Goal: Information Seeking & Learning: Learn about a topic

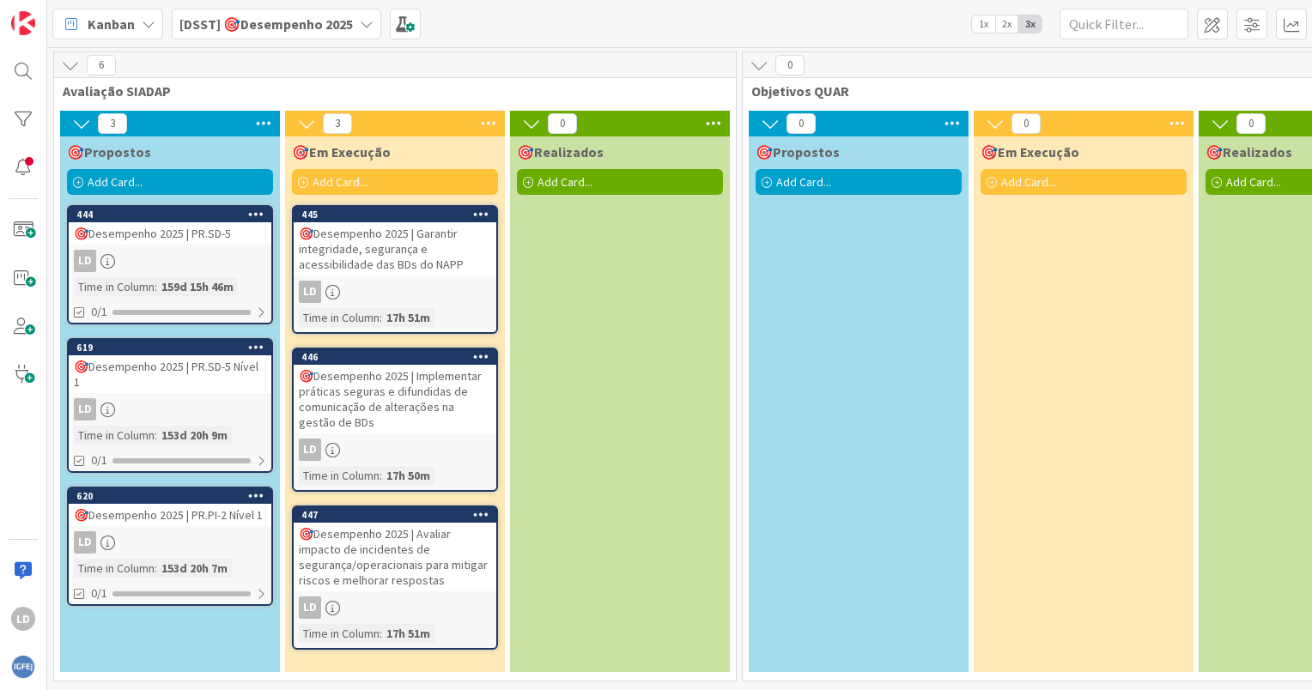
click at [411, 264] on div "🎯Desempenho 2025 | Garantir integridade, segurança e acessibilidade das BDs do …" at bounding box center [395, 248] width 203 height 53
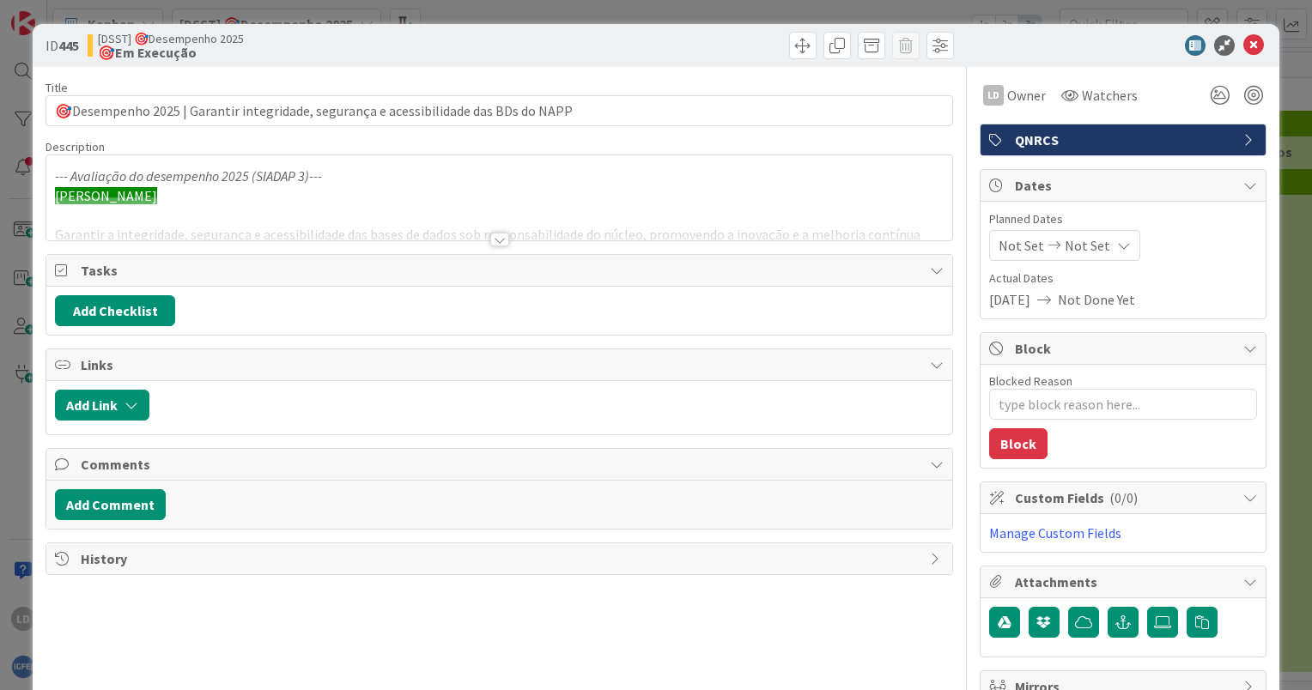
click at [490, 234] on div at bounding box center [499, 240] width 19 height 14
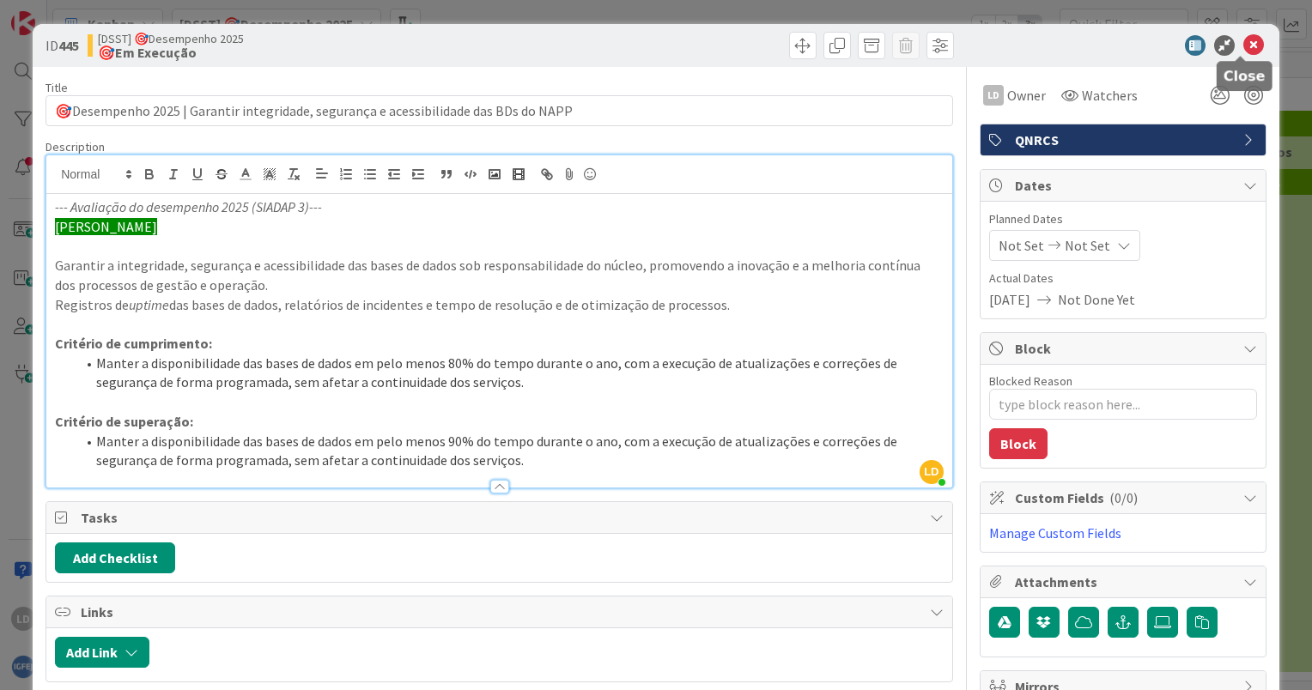
click at [1243, 44] on icon at bounding box center [1253, 45] width 21 height 21
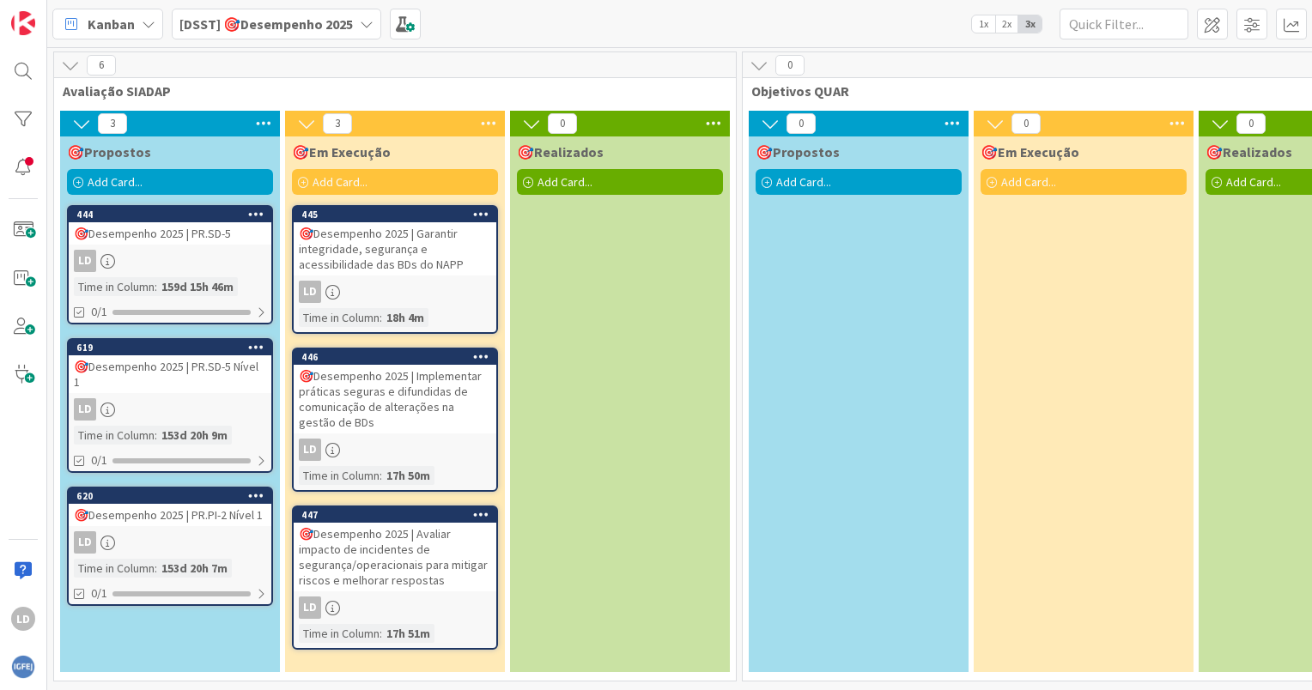
click at [374, 391] on div "🎯Desempenho 2025 | Implementar práticas seguras e difundidas de comunicação de …" at bounding box center [395, 399] width 203 height 69
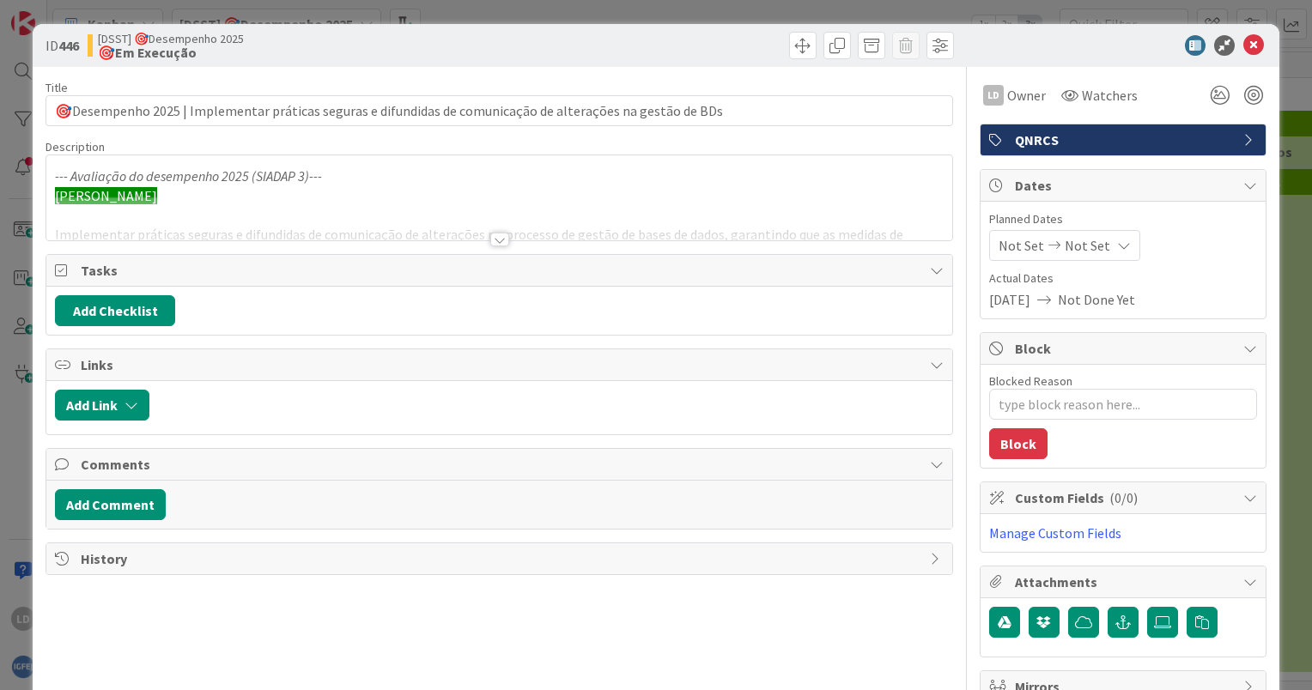
click at [490, 237] on div at bounding box center [499, 240] width 19 height 14
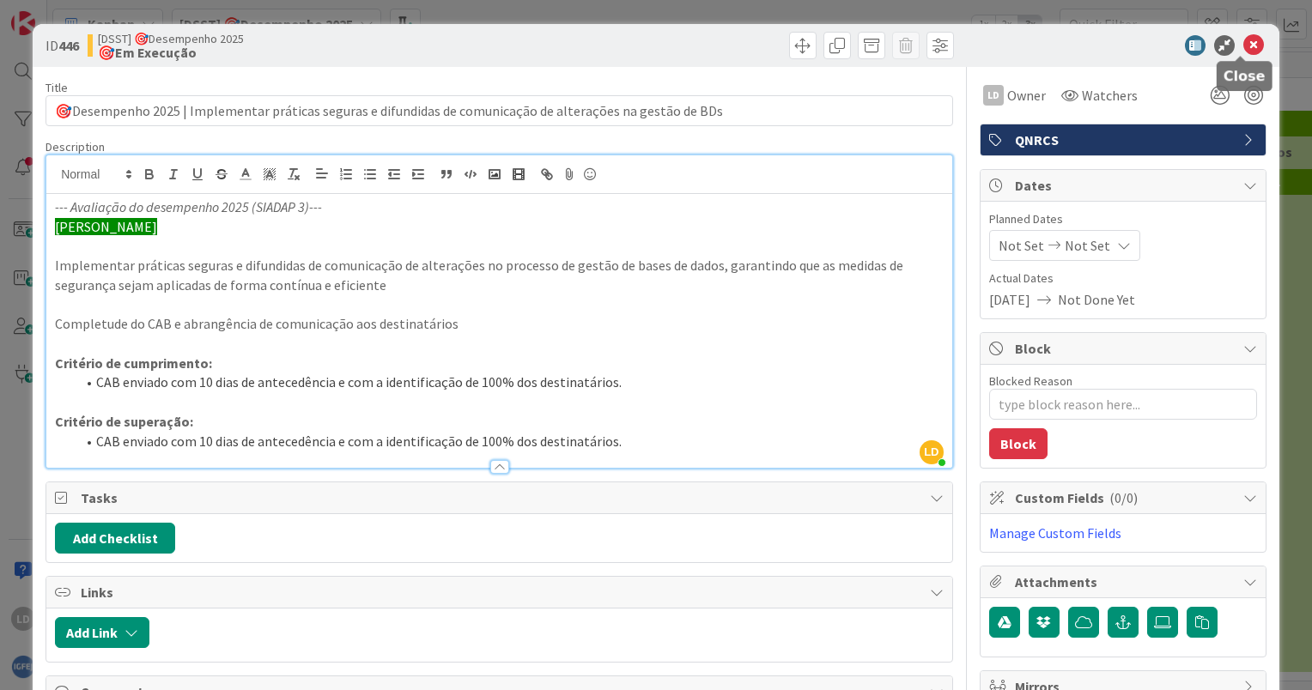
click at [1243, 39] on icon at bounding box center [1253, 45] width 21 height 21
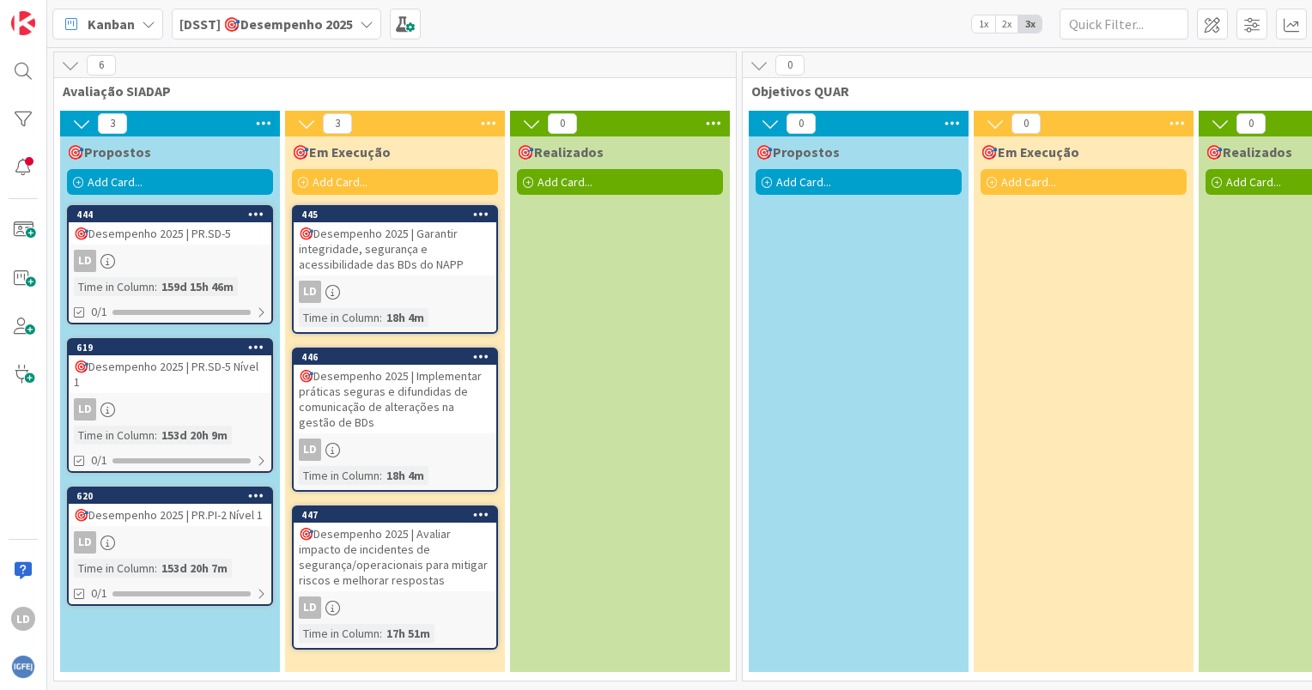
click at [400, 557] on div "🎯Desempenho 2025 | Avaliar impacto de incidentes de segurança/operacionais para…" at bounding box center [395, 557] width 203 height 69
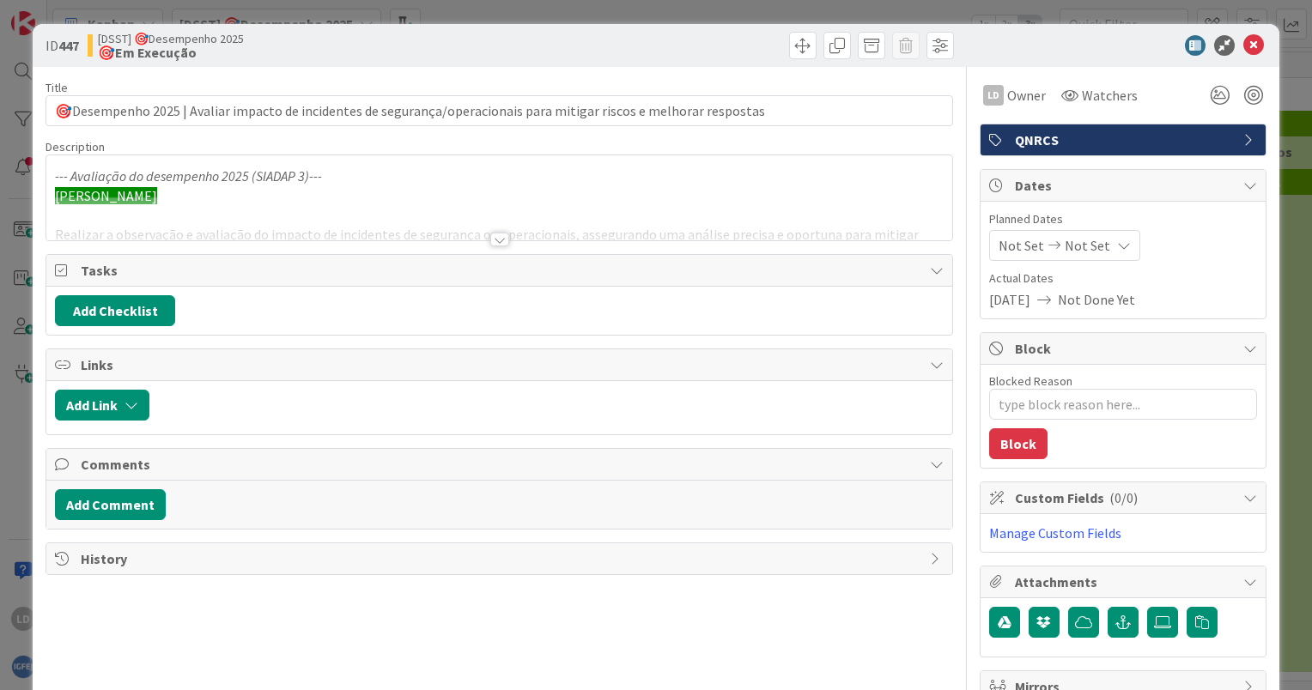
click at [490, 237] on div at bounding box center [499, 240] width 19 height 14
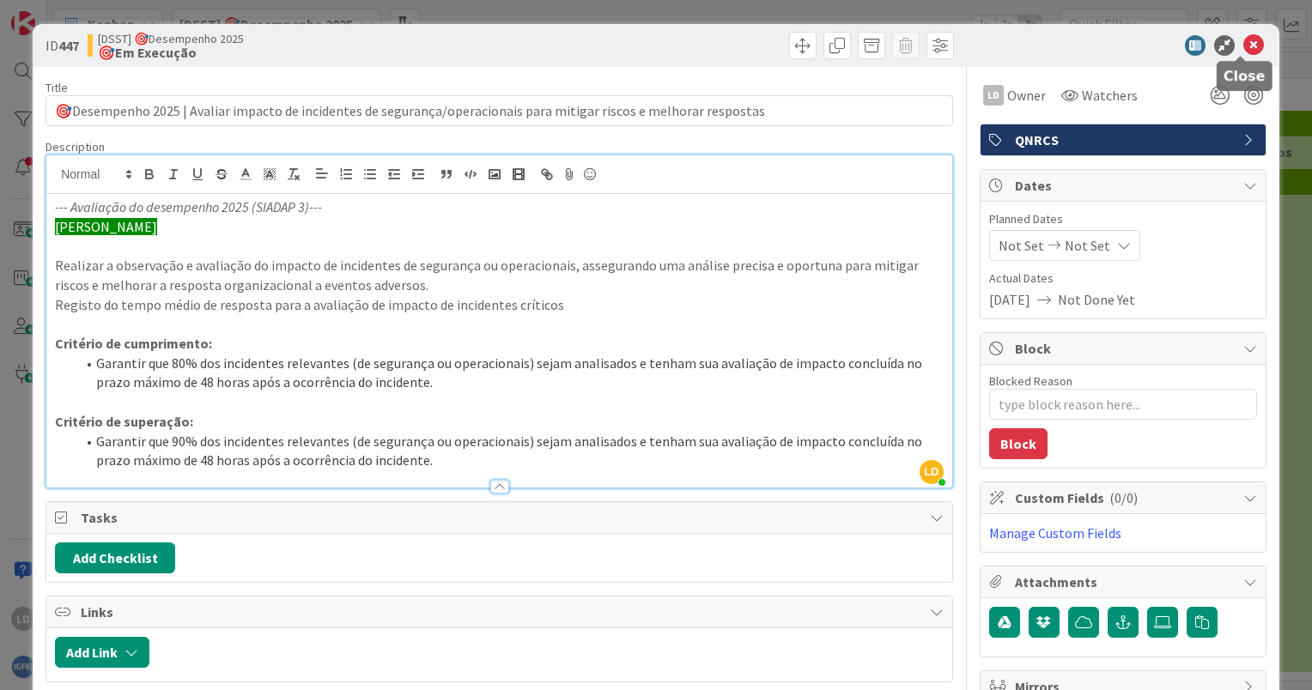
click at [1243, 45] on icon at bounding box center [1253, 45] width 21 height 21
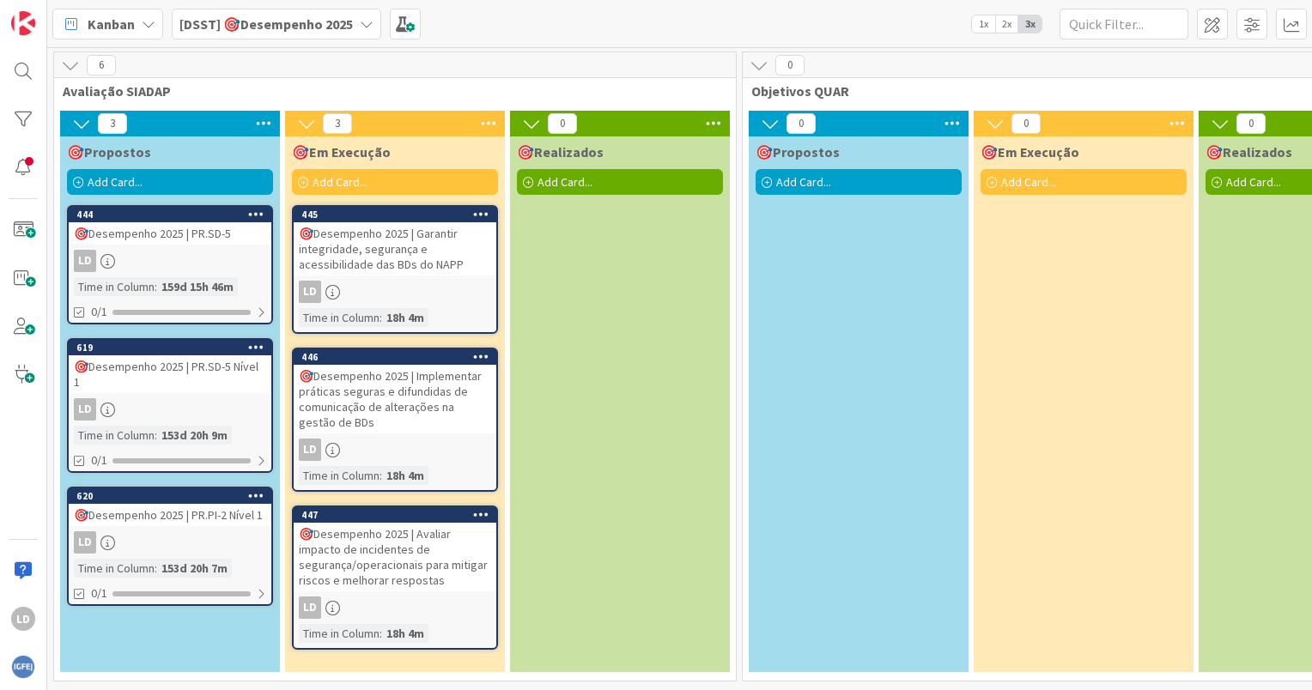
click at [203, 519] on div "🎯Desempenho 2025 | PR.PI-2 Nível 1" at bounding box center [170, 515] width 203 height 22
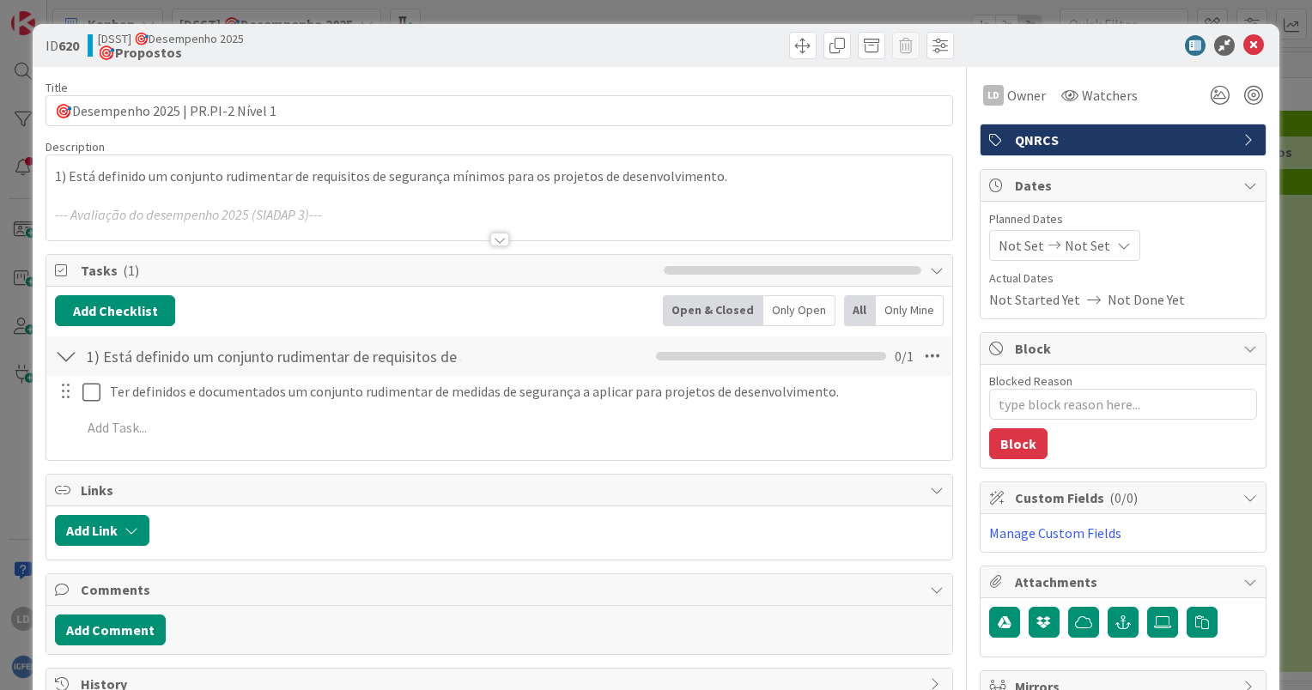
click at [491, 237] on div at bounding box center [499, 240] width 19 height 14
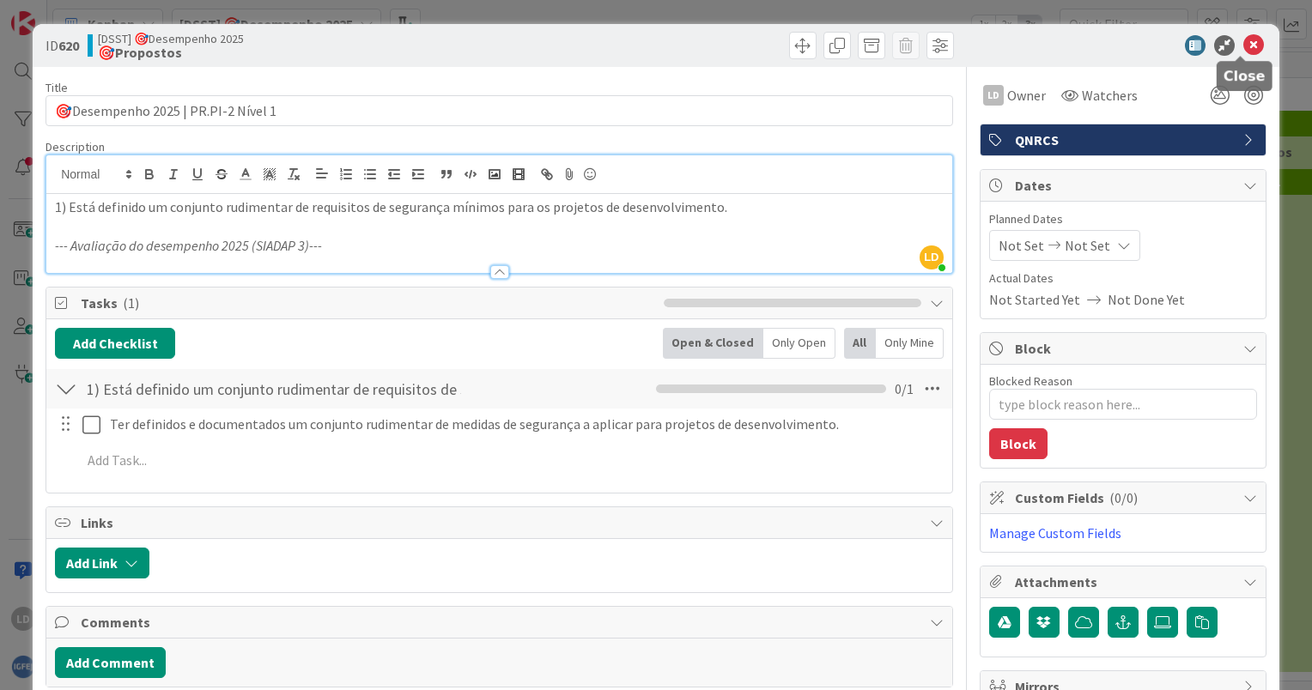
click at [1243, 40] on icon at bounding box center [1253, 45] width 21 height 21
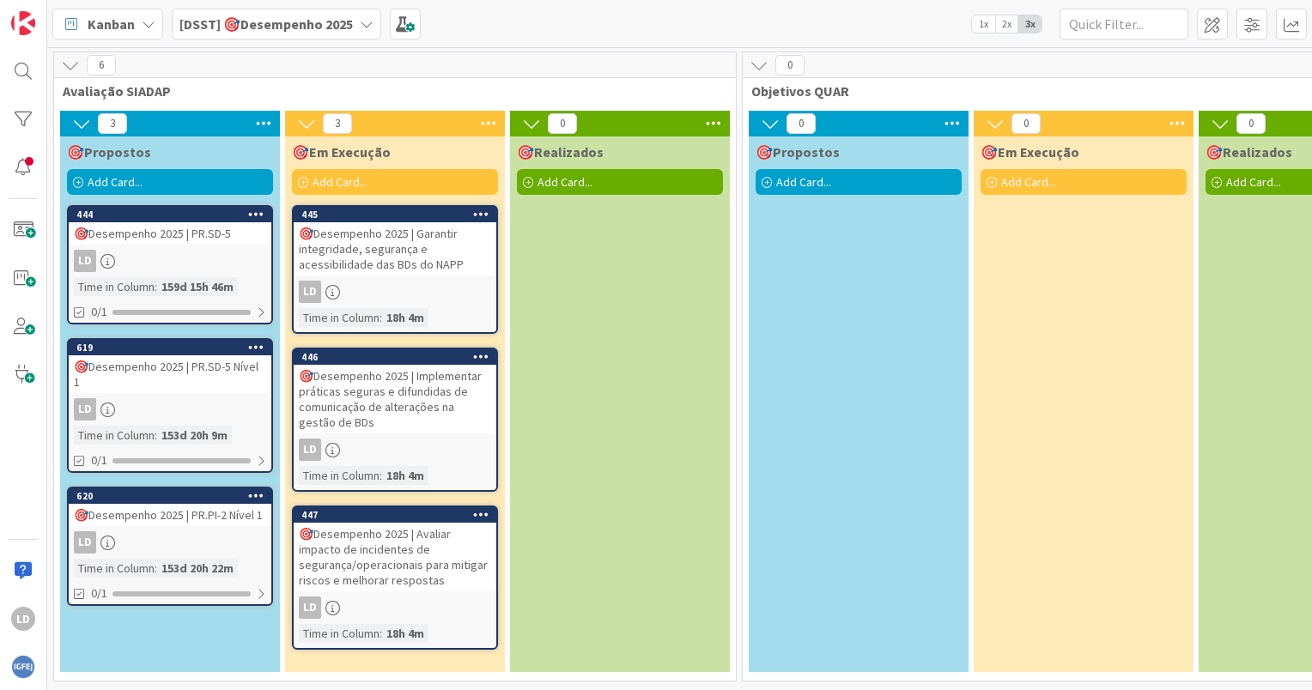
click at [182, 368] on div "🎯Desempenho 2025 | PR.SD-5 Nível 1" at bounding box center [170, 374] width 203 height 38
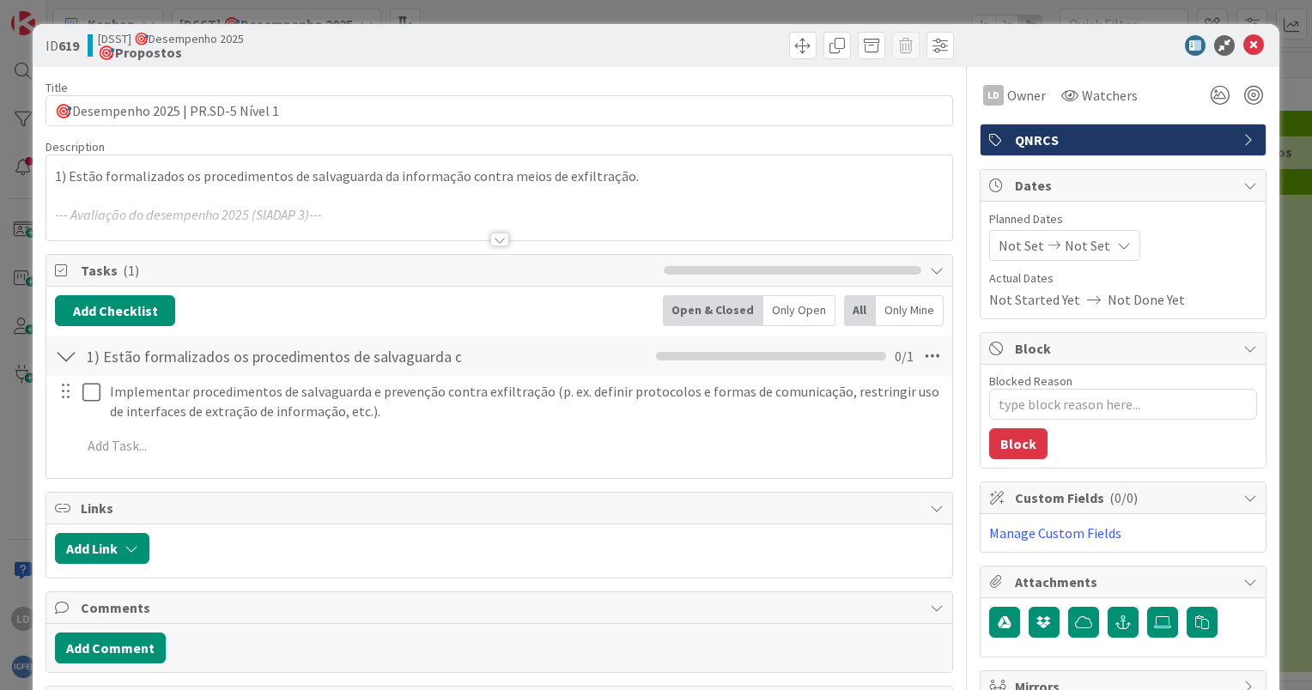
click at [495, 234] on div at bounding box center [499, 240] width 19 height 14
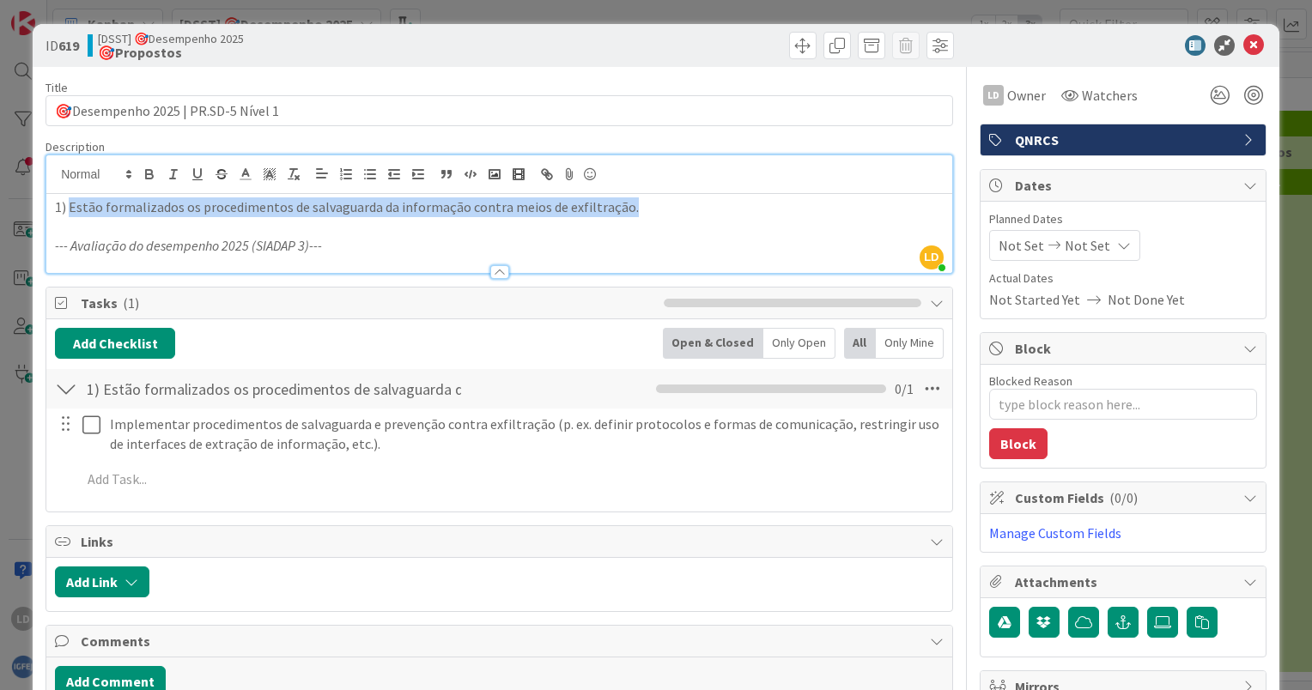
drag, startPoint x: 639, startPoint y: 202, endPoint x: 69, endPoint y: 196, distance: 570.1
click at [69, 197] on p "1) Estão formalizados os procedimentos de salvaguarda da informação contra meio…" at bounding box center [499, 207] width 889 height 20
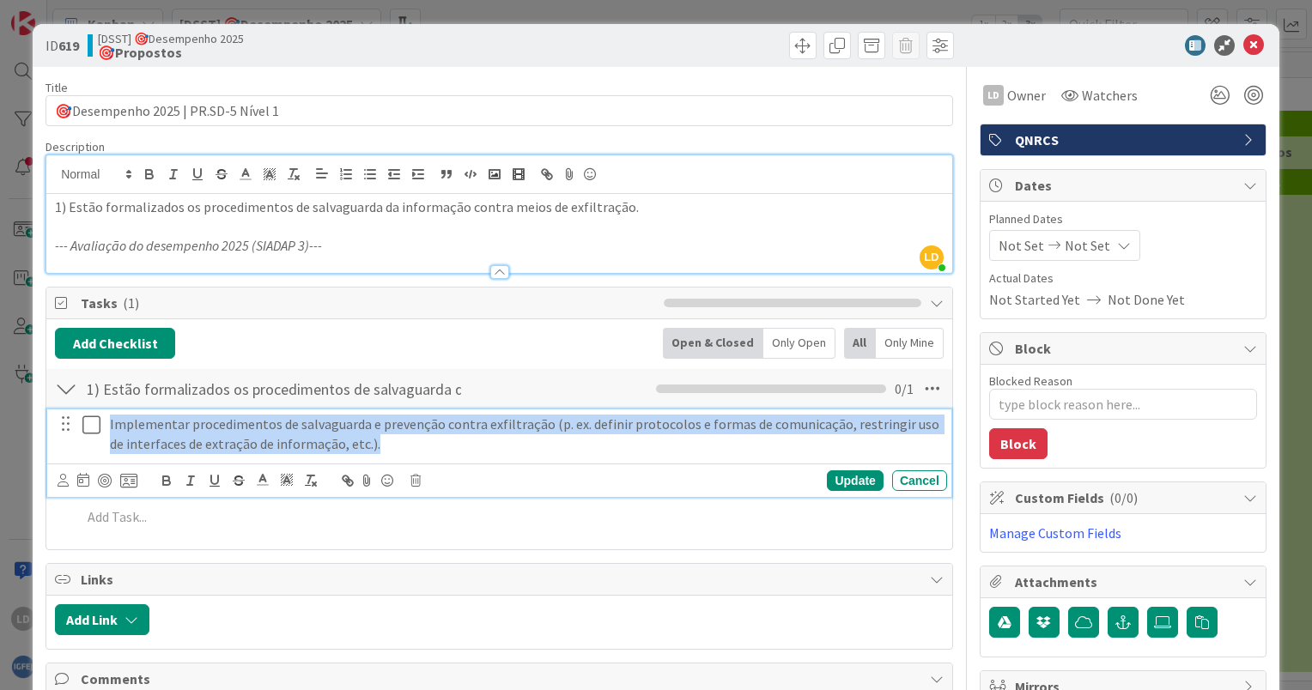
drag, startPoint x: 390, startPoint y: 446, endPoint x: 109, endPoint y: 424, distance: 281.6
click at [110, 424] on p "Implementar procedimentos de salvaguarda e prevenção contra exfiltração (p. ex.…" at bounding box center [525, 434] width 830 height 39
copy p "Implementar procedimentos de salvaguarda e prevenção contra exfiltração (p. ex.…"
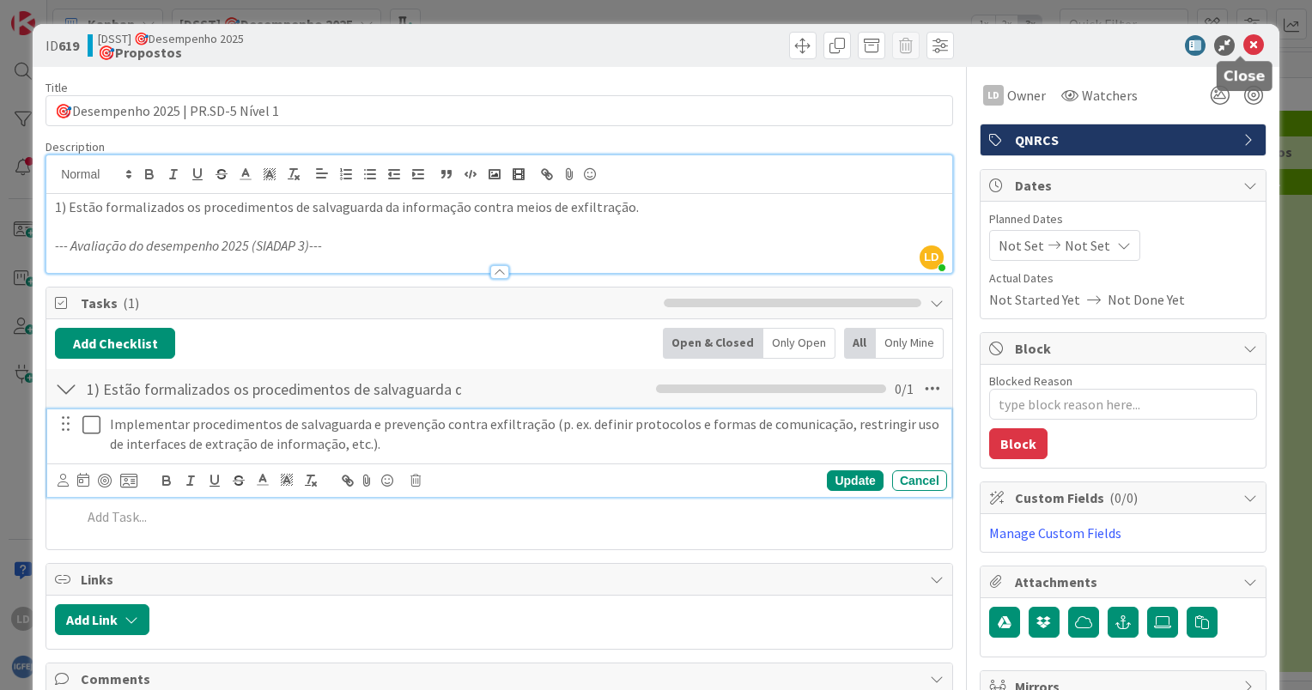
click at [1243, 49] on icon at bounding box center [1253, 45] width 21 height 21
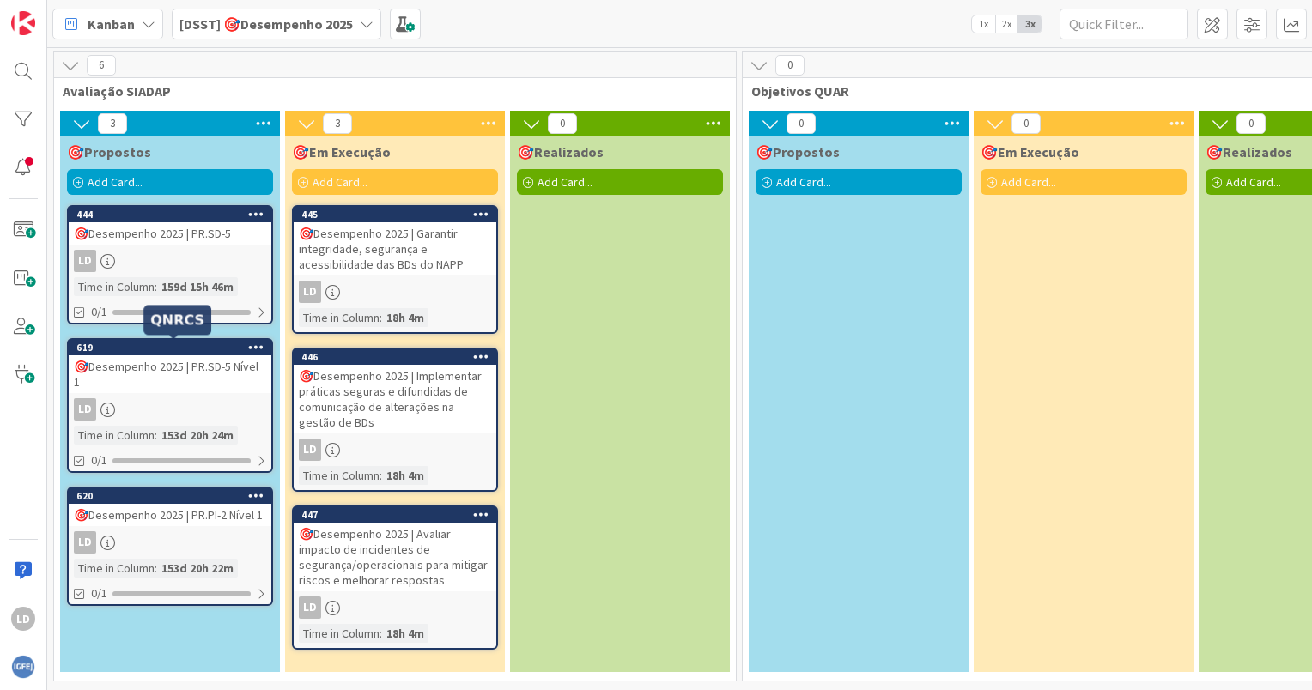
click at [210, 360] on div "🎯Desempenho 2025 | PR.SD-5 Nível 1" at bounding box center [170, 374] width 203 height 38
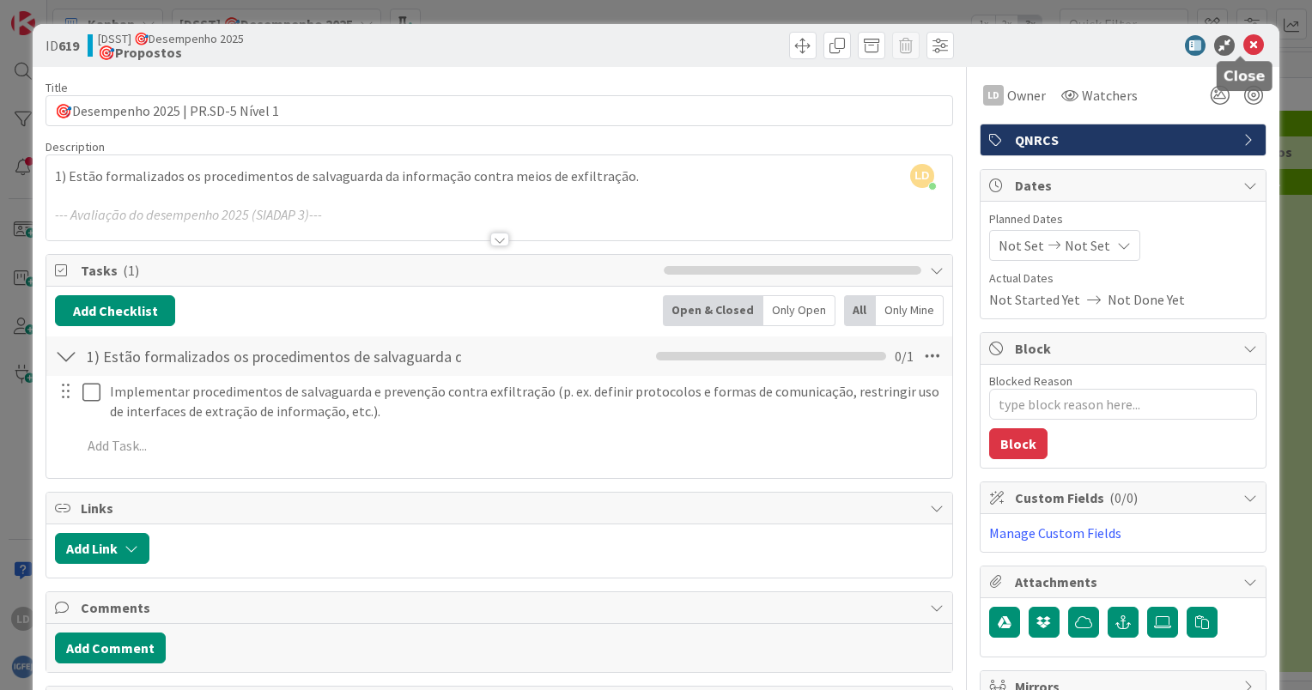
click at [1243, 44] on icon at bounding box center [1253, 45] width 21 height 21
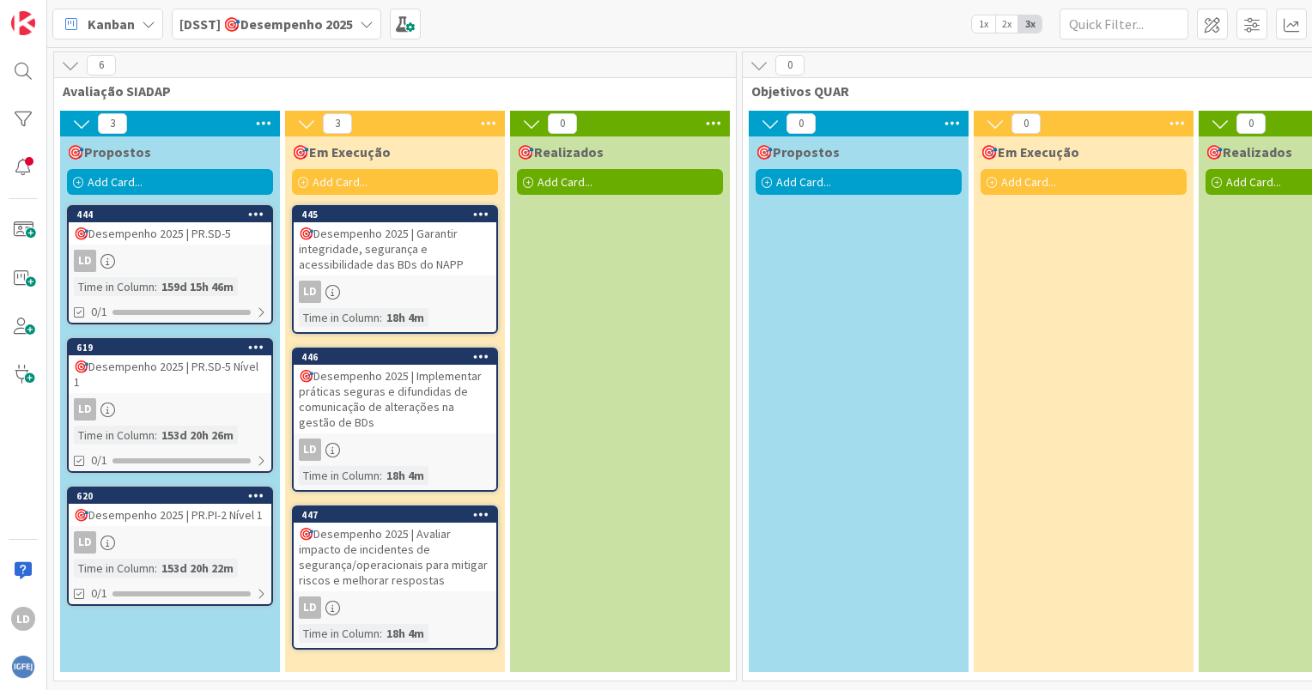
click at [168, 240] on div "🎯Desempenho 2025 | PR.SD-5" at bounding box center [170, 233] width 203 height 22
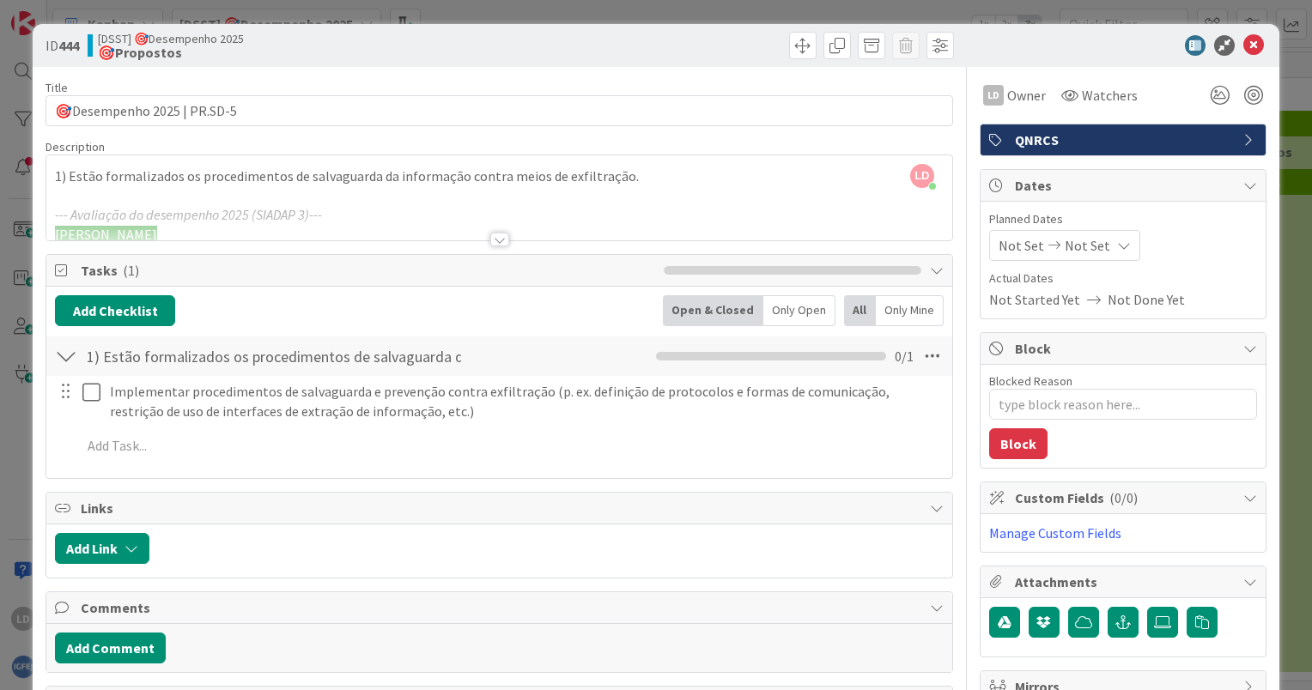
click at [495, 235] on div at bounding box center [499, 240] width 19 height 14
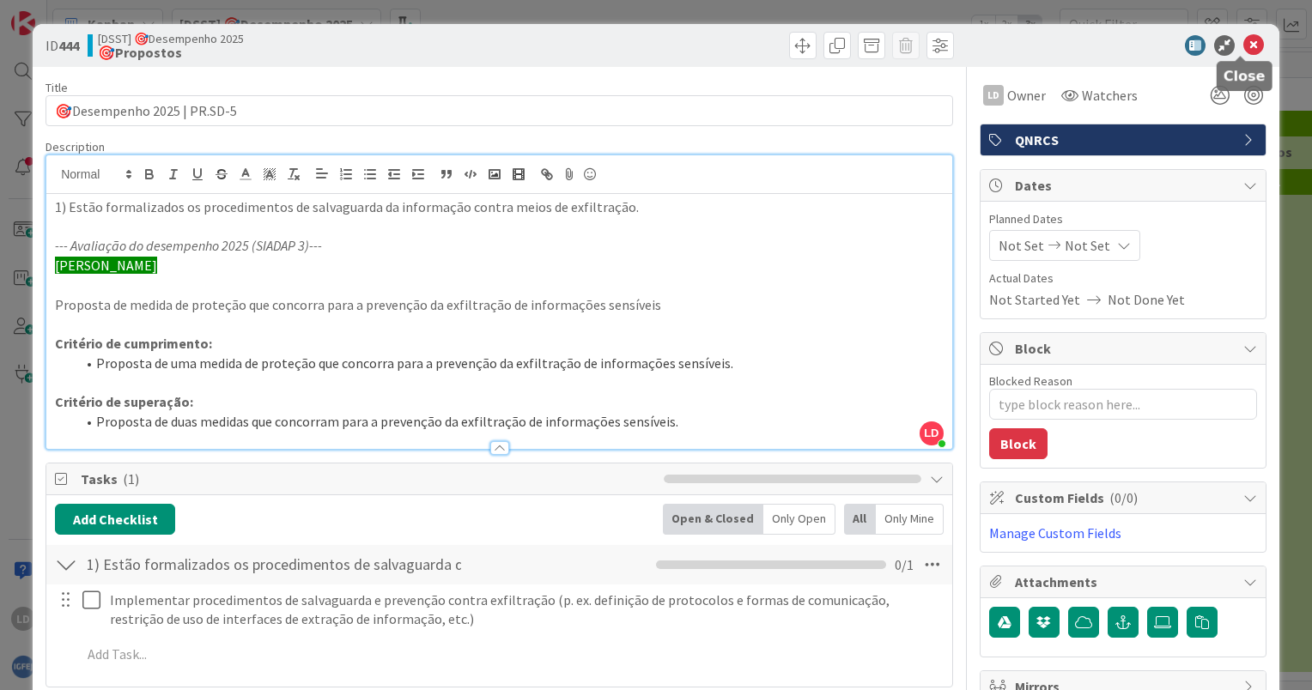
click at [1243, 49] on icon at bounding box center [1253, 45] width 21 height 21
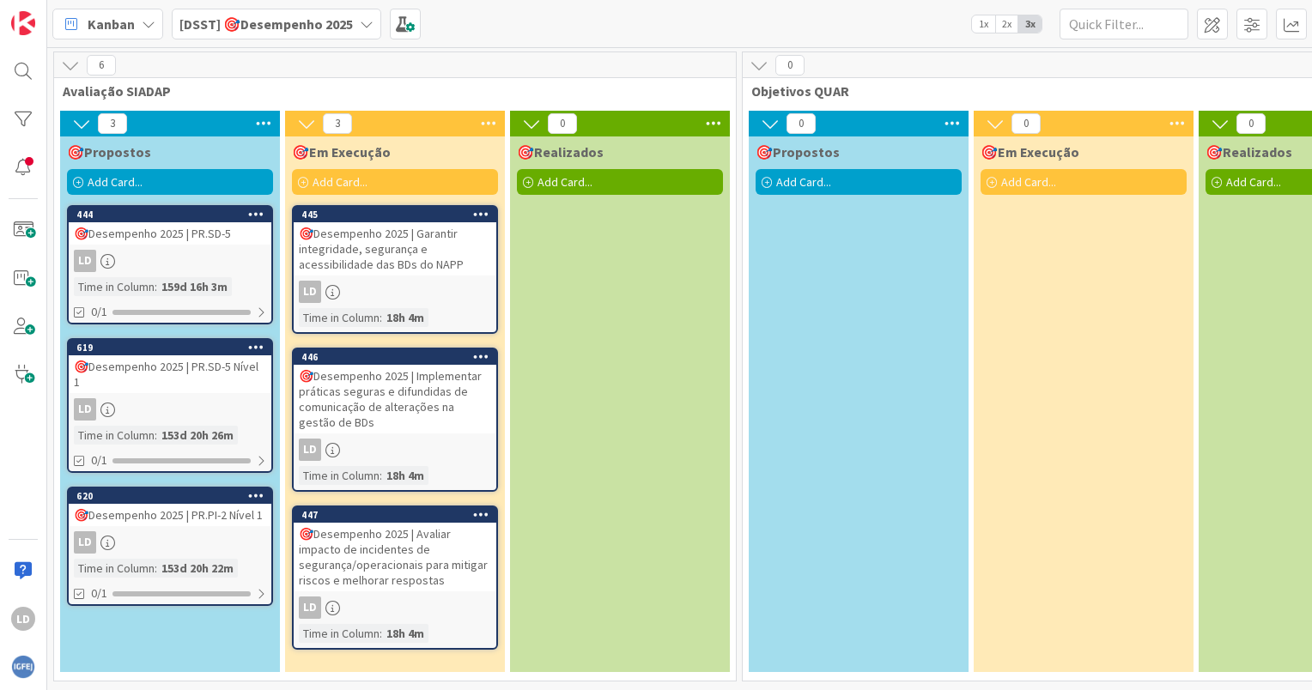
click at [201, 356] on div "🎯Desempenho 2025 | PR.SD-5 Nível 1" at bounding box center [170, 374] width 203 height 38
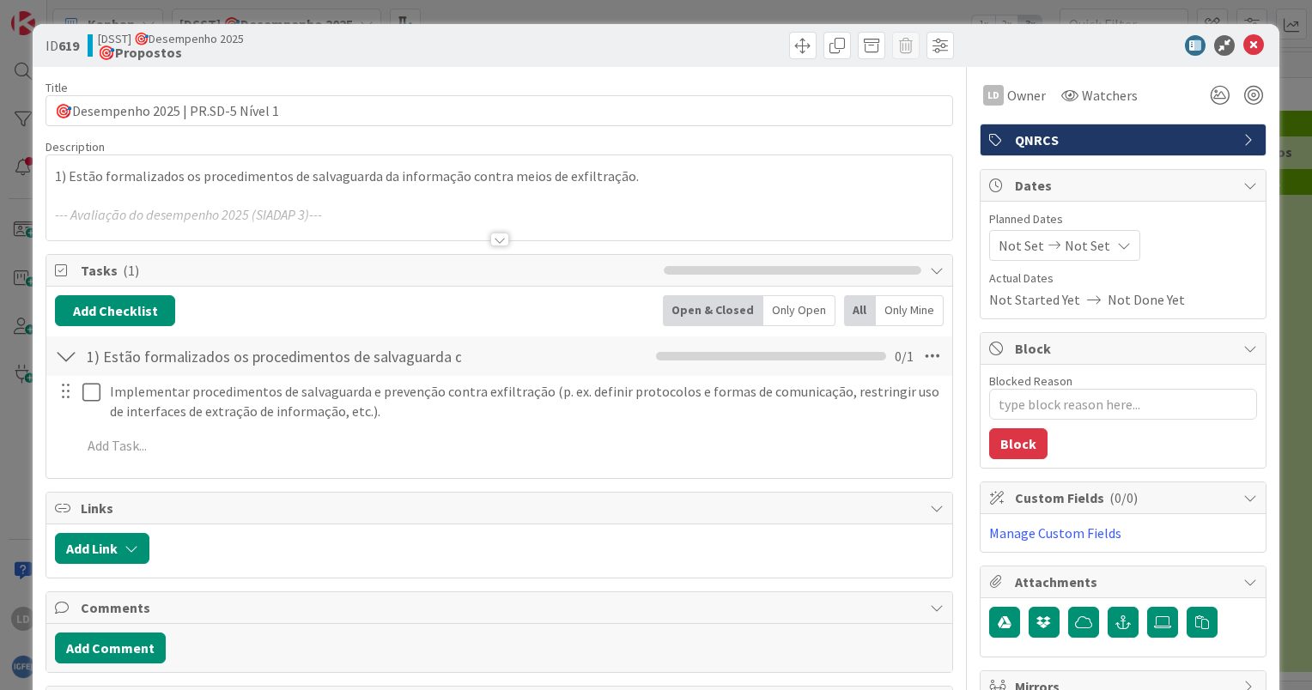
click at [493, 239] on div at bounding box center [499, 240] width 19 height 14
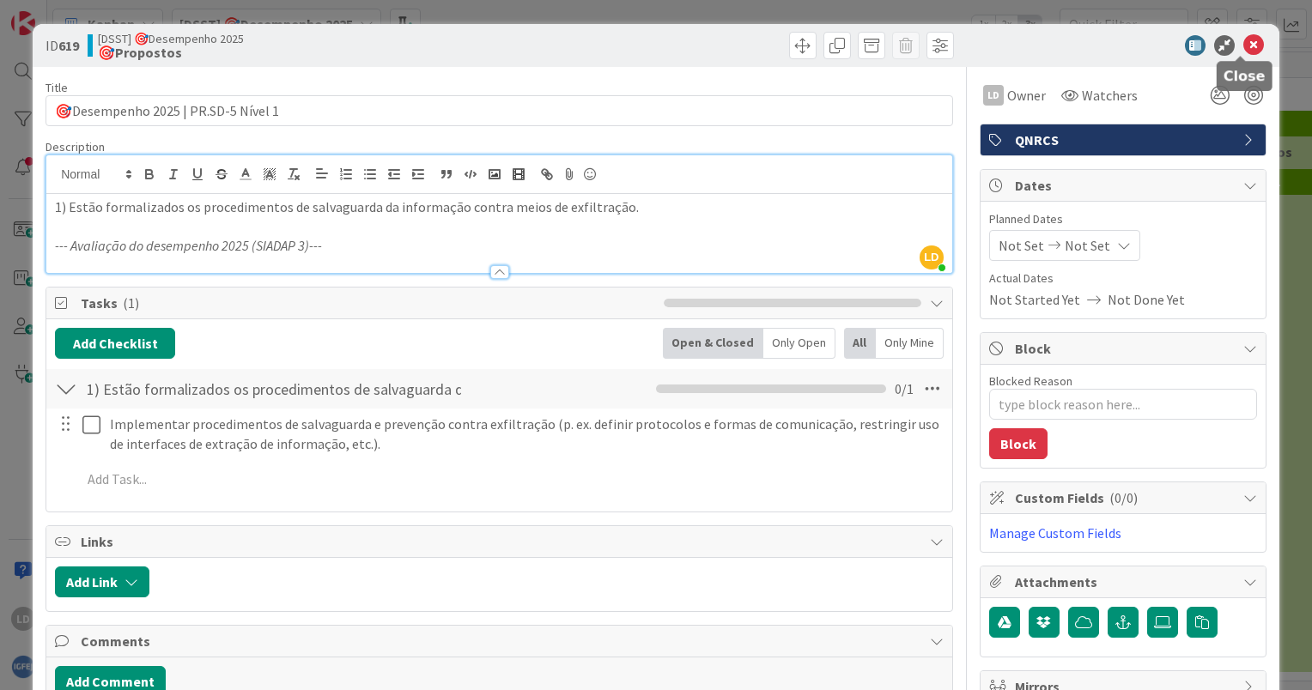
click at [1243, 39] on icon at bounding box center [1253, 45] width 21 height 21
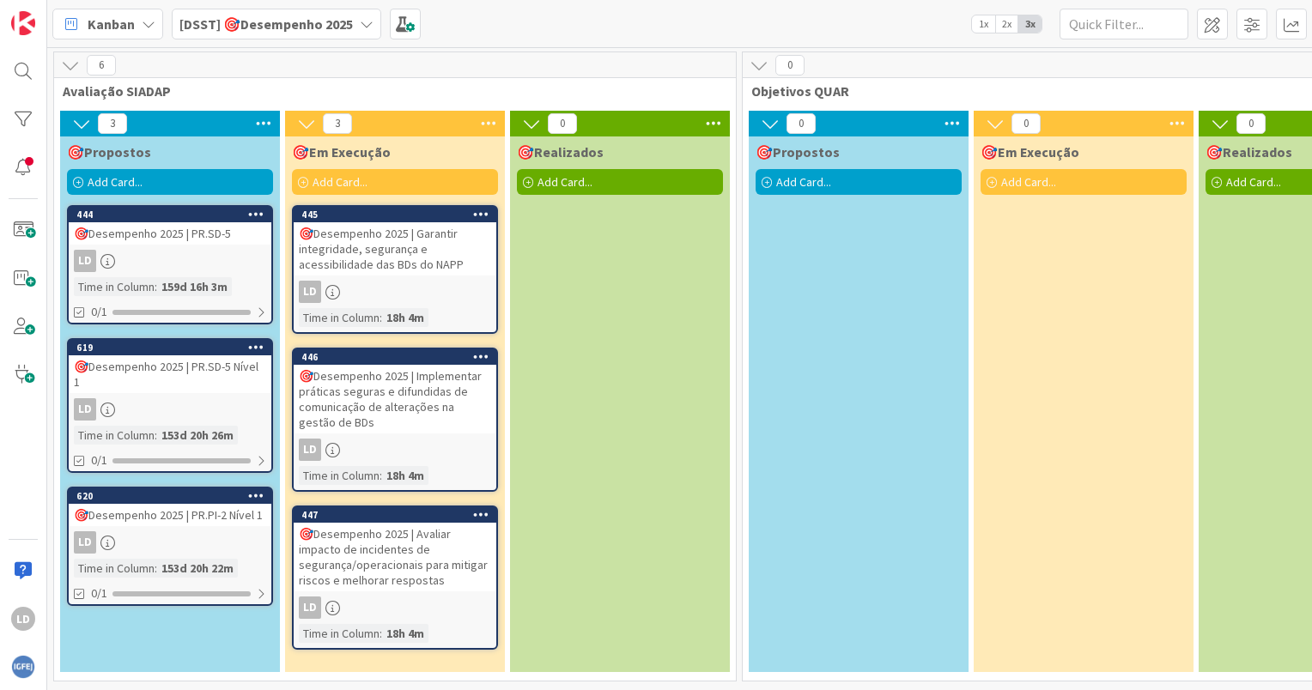
click at [170, 514] on div "🎯Desempenho 2025 | PR.PI-2 Nível 1" at bounding box center [170, 515] width 203 height 22
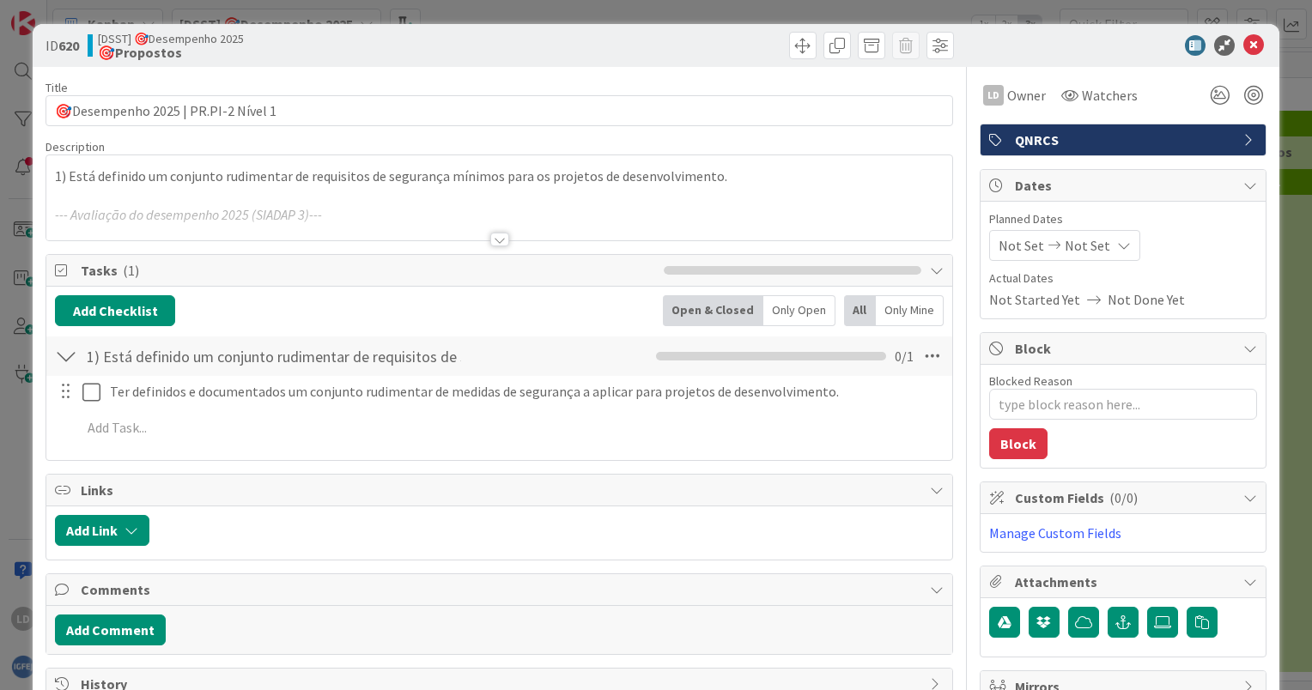
click at [490, 234] on div at bounding box center [499, 240] width 19 height 14
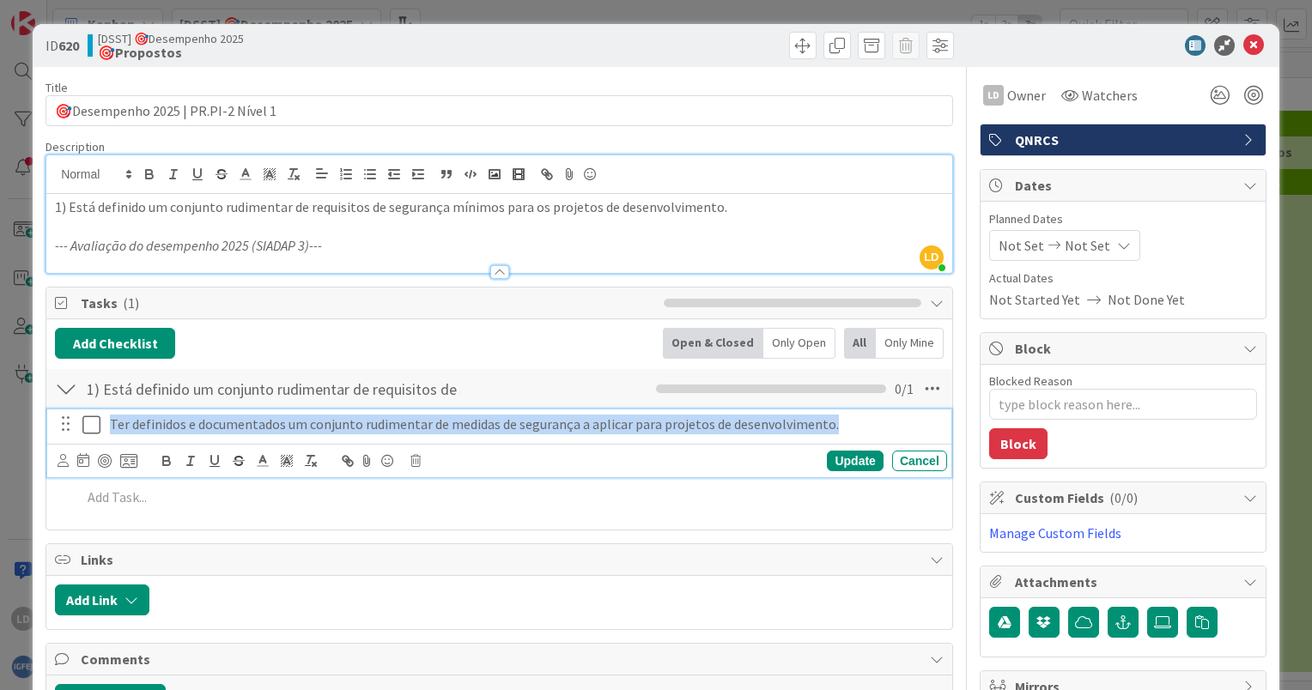
drag, startPoint x: 768, startPoint y: 422, endPoint x: 105, endPoint y: 398, distance: 664.1
click at [105, 398] on div "1) Está definido um conjunto rudimentar de requisitos de segurança mínimos para…" at bounding box center [499, 444] width 906 height 154
copy p "Ter definidos e documentados um conjunto rudimentar de medidas de segurança a a…"
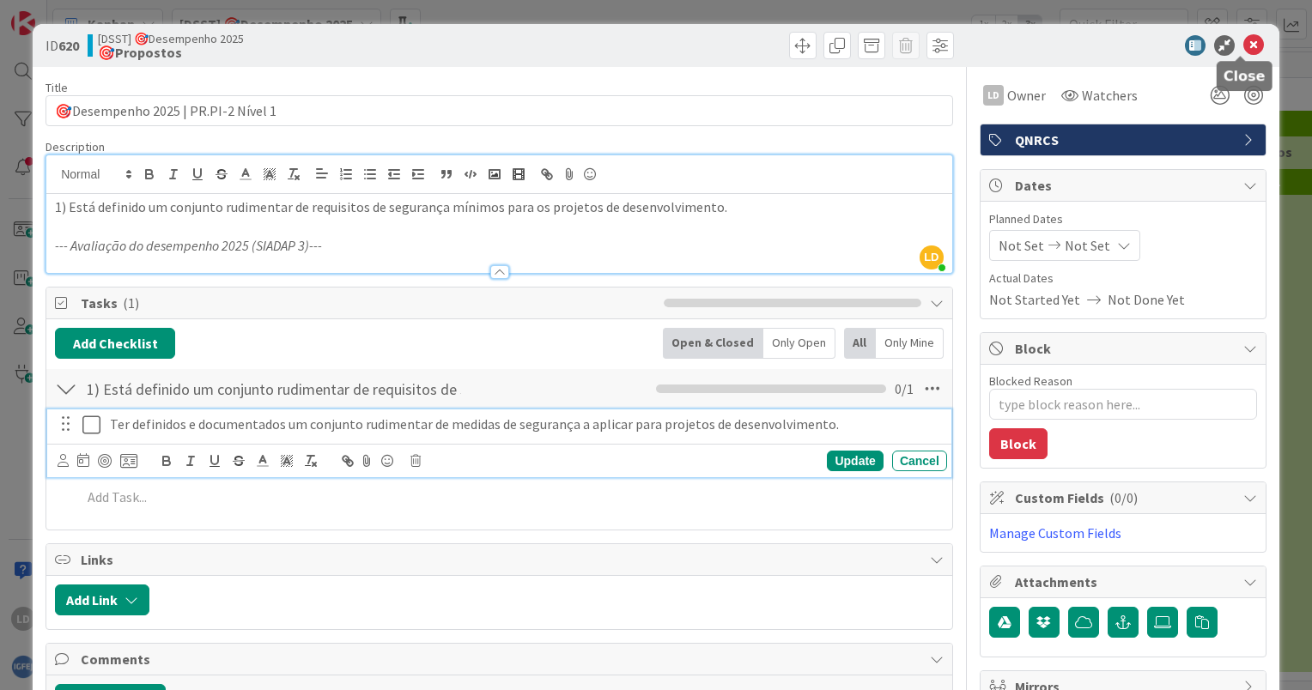
click at [1243, 35] on icon at bounding box center [1253, 45] width 21 height 21
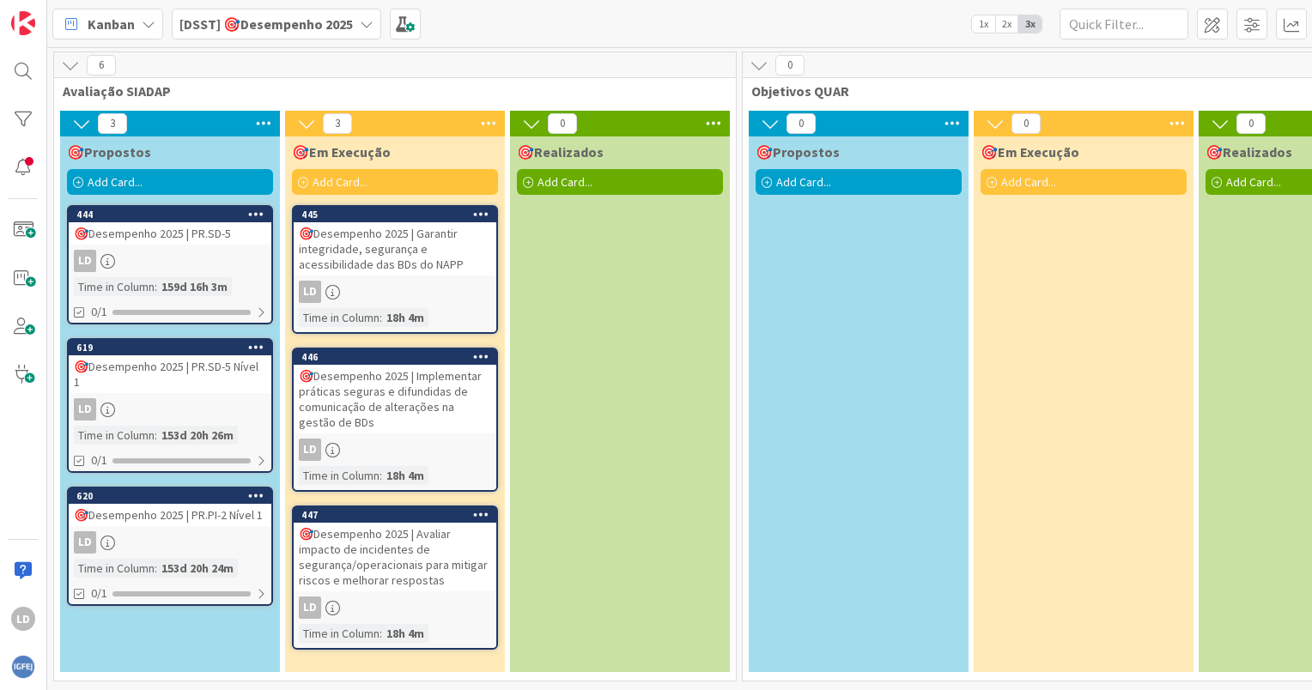
click at [161, 516] on div "🎯Desempenho 2025 | PR.PI-2 Nível 1" at bounding box center [170, 515] width 203 height 22
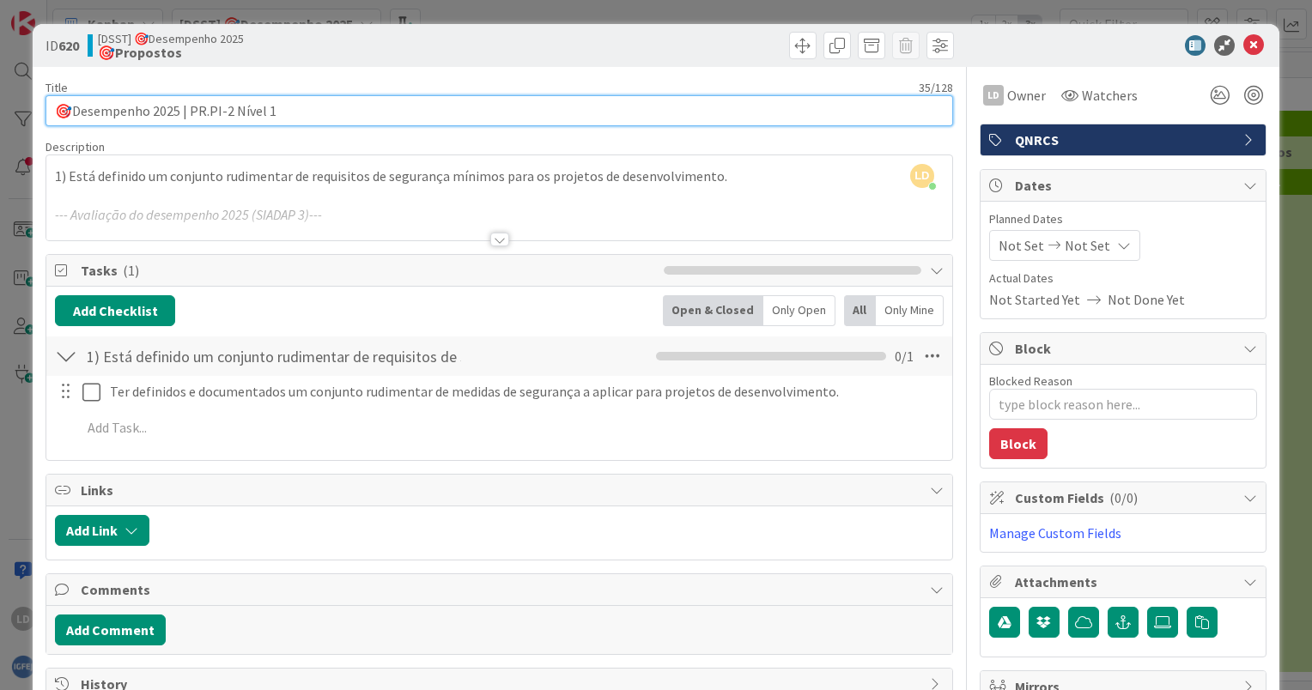
drag, startPoint x: 354, startPoint y: 109, endPoint x: 76, endPoint y: 112, distance: 278.2
click at [76, 112] on input "🎯Desempenho 2025 | PR.PI-2 Nível 1" at bounding box center [499, 110] width 907 height 31
click at [324, 110] on input "🎯Desempenho 2025 | PR.PI-2 Nível 1" at bounding box center [499, 110] width 907 height 31
click at [307, 110] on input "🎯Desempenho 2025 | PR.PI-2 Nível 1" at bounding box center [499, 110] width 907 height 31
click at [290, 101] on input "🎯Desempenho 2025 | PR.PI-2 Nível 1" at bounding box center [499, 110] width 907 height 31
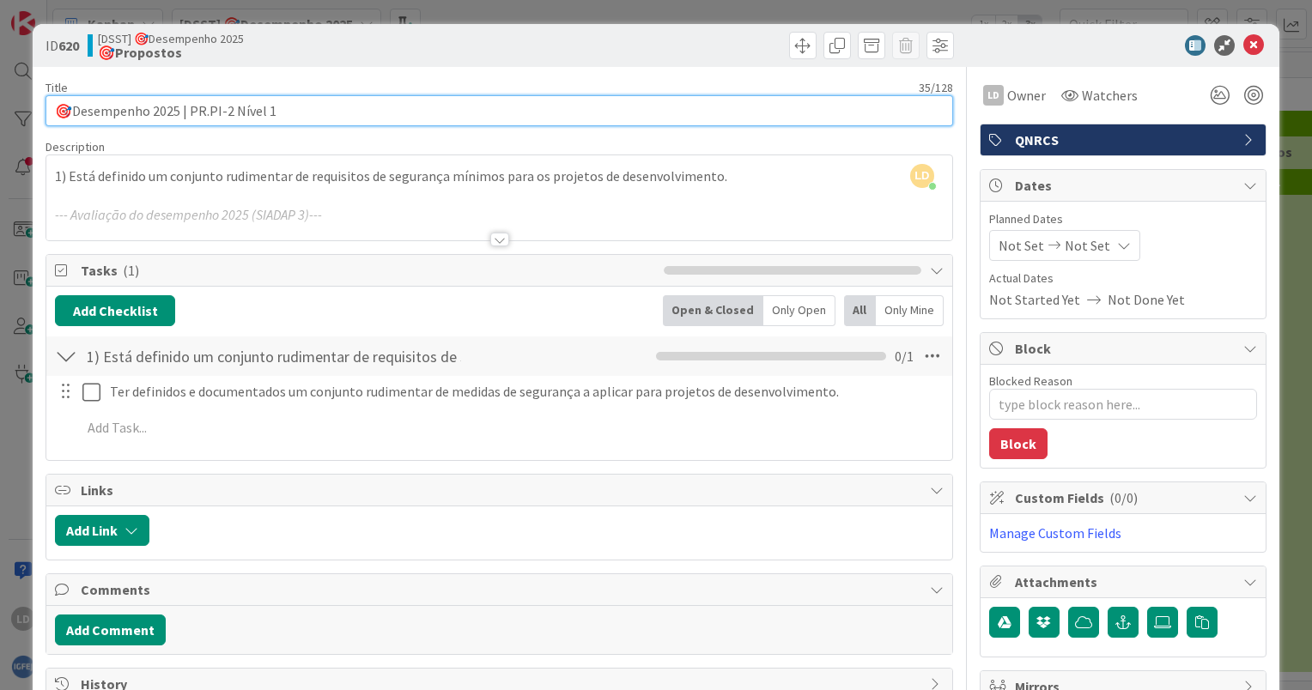
drag, startPoint x: 294, startPoint y: 106, endPoint x: 188, endPoint y: 104, distance: 106.5
click at [188, 104] on input "🎯Desempenho 2025 | PR.PI-2 Nível 1" at bounding box center [499, 110] width 907 height 31
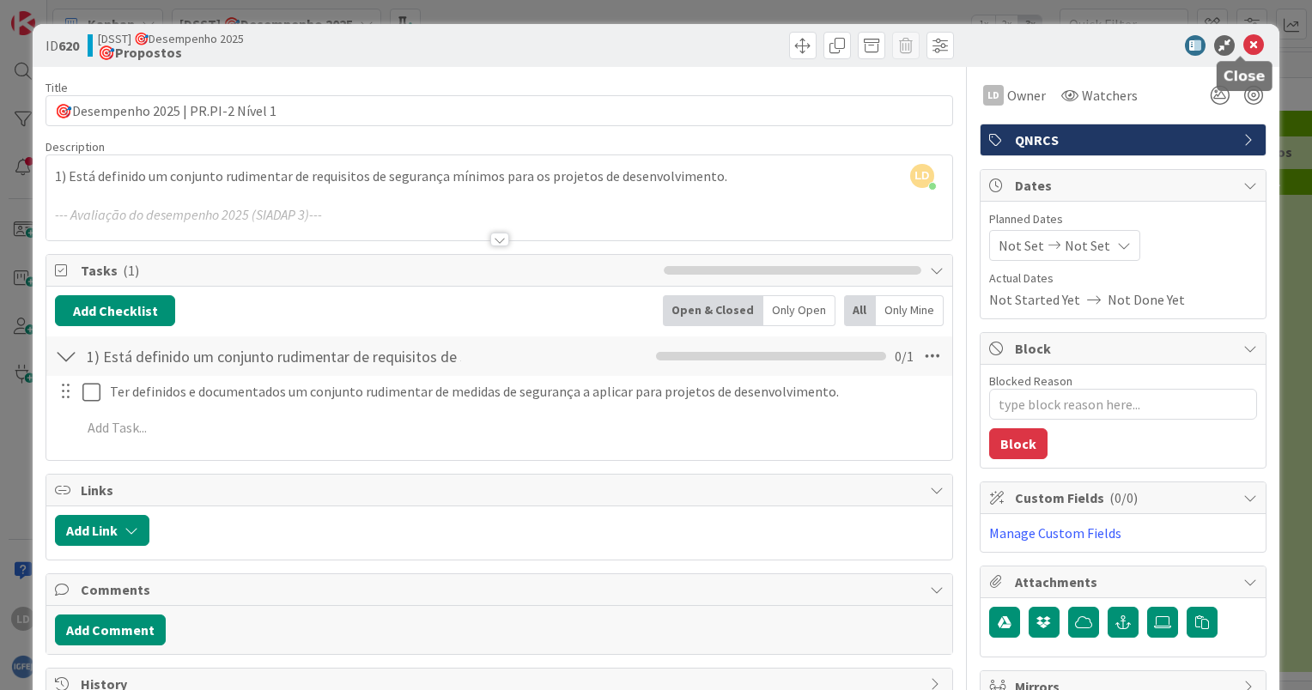
click at [1243, 42] on icon at bounding box center [1253, 45] width 21 height 21
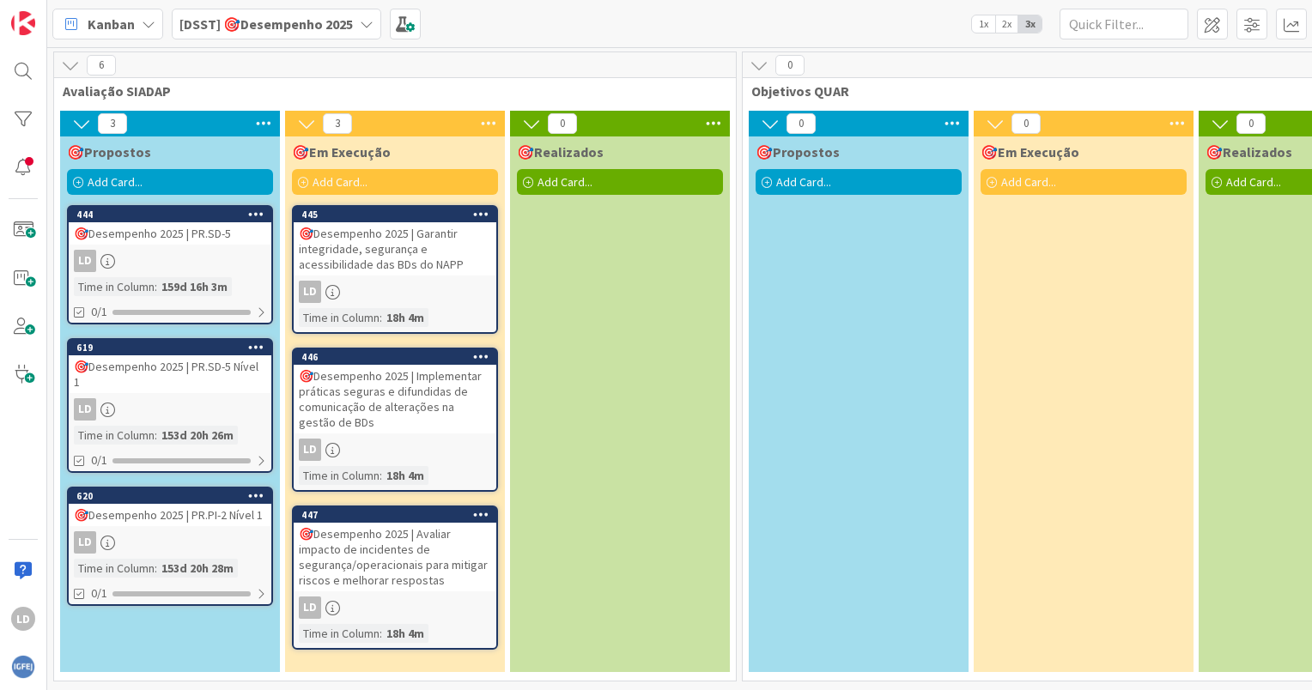
click at [167, 517] on div "🎯Desempenho 2025 | PR.PI-2 Nível 1" at bounding box center [170, 515] width 203 height 22
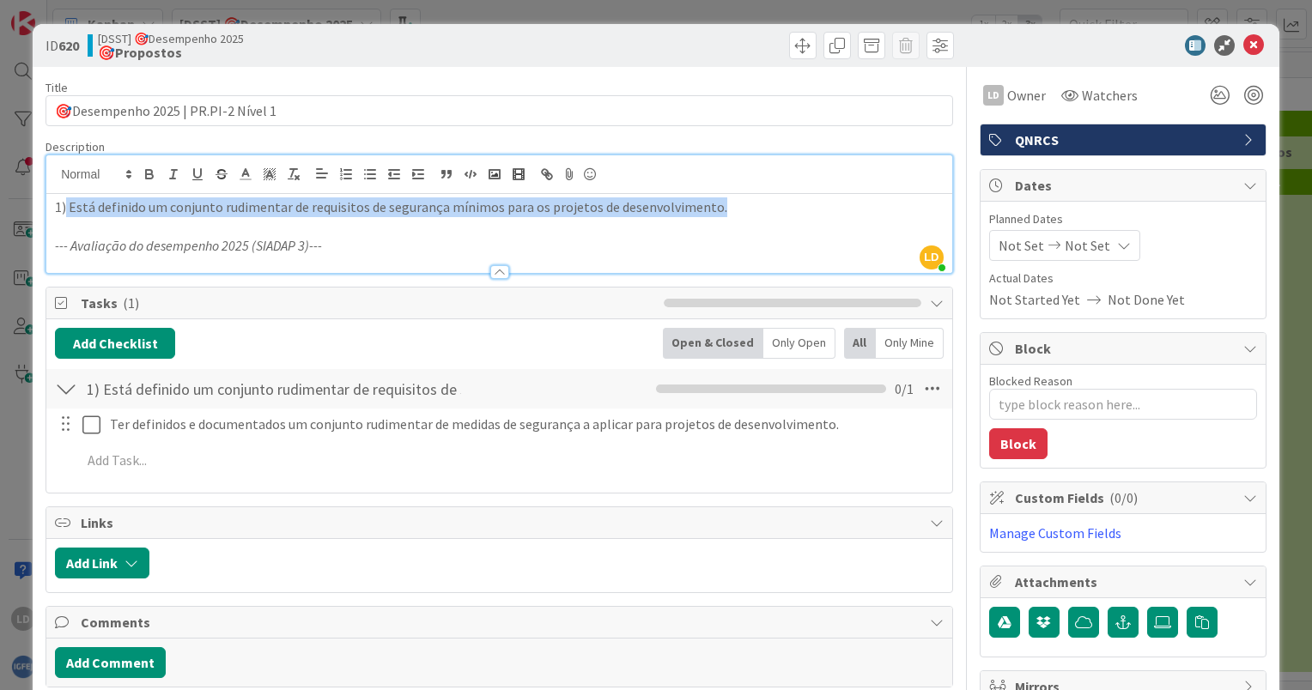
drag, startPoint x: 725, startPoint y: 179, endPoint x: 65, endPoint y: 188, distance: 659.4
click at [65, 188] on div "LD [PERSON_NAME] just joined 1) Está definido um conjunto rudimentar de requisi…" at bounding box center [499, 214] width 906 height 118
copy p "Está definido um conjunto rudimentar de requisitos de segurança mínimos para os…"
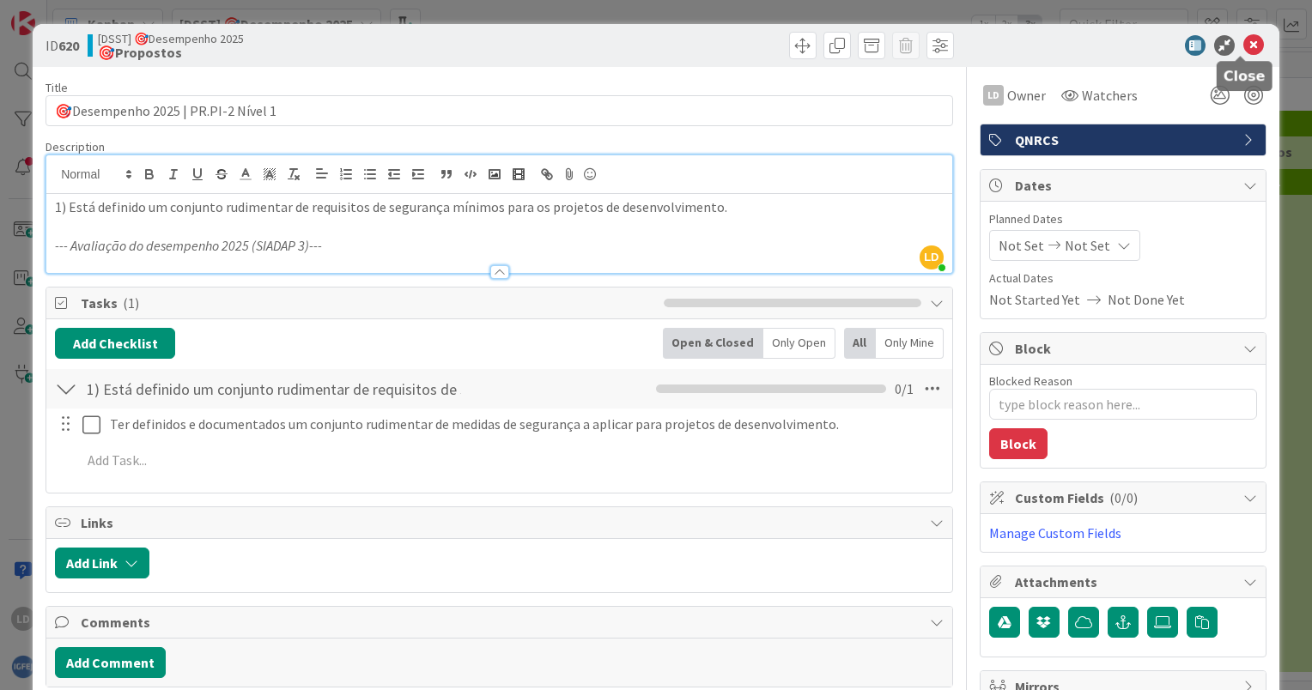
click at [1243, 40] on icon at bounding box center [1253, 45] width 21 height 21
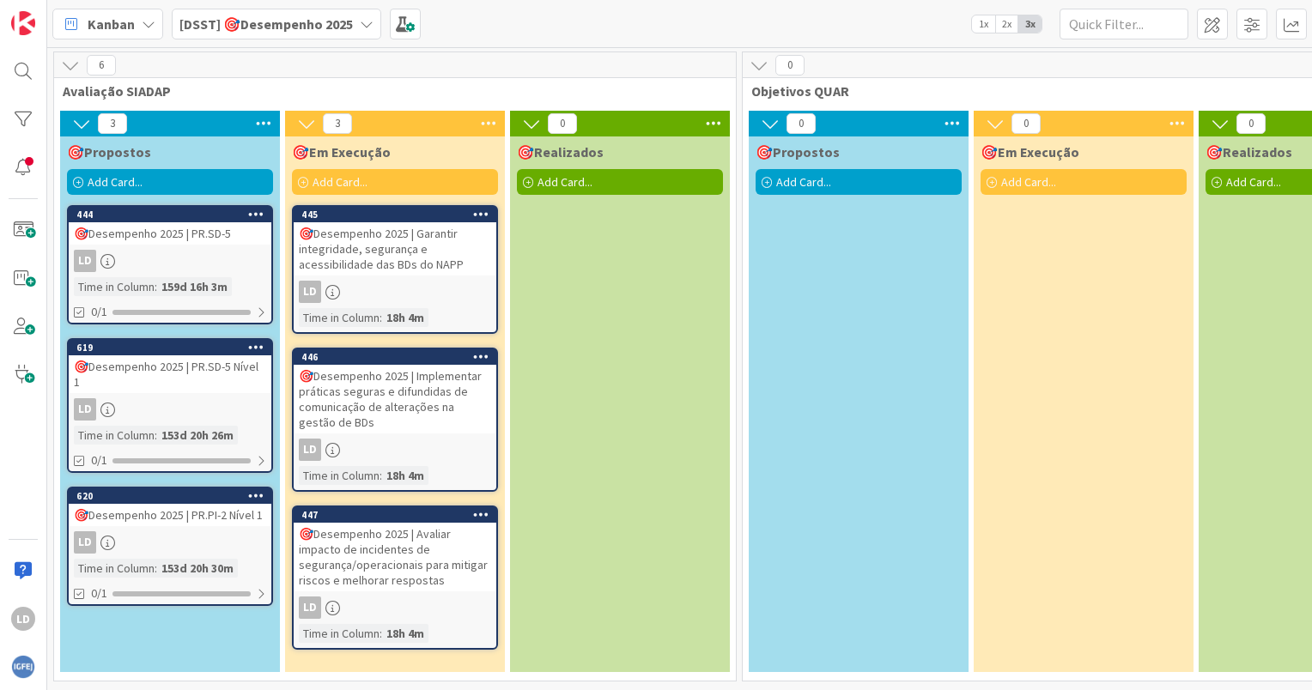
click at [159, 512] on div "🎯Desempenho 2025 | PR.PI-2 Nível 1" at bounding box center [170, 515] width 203 height 22
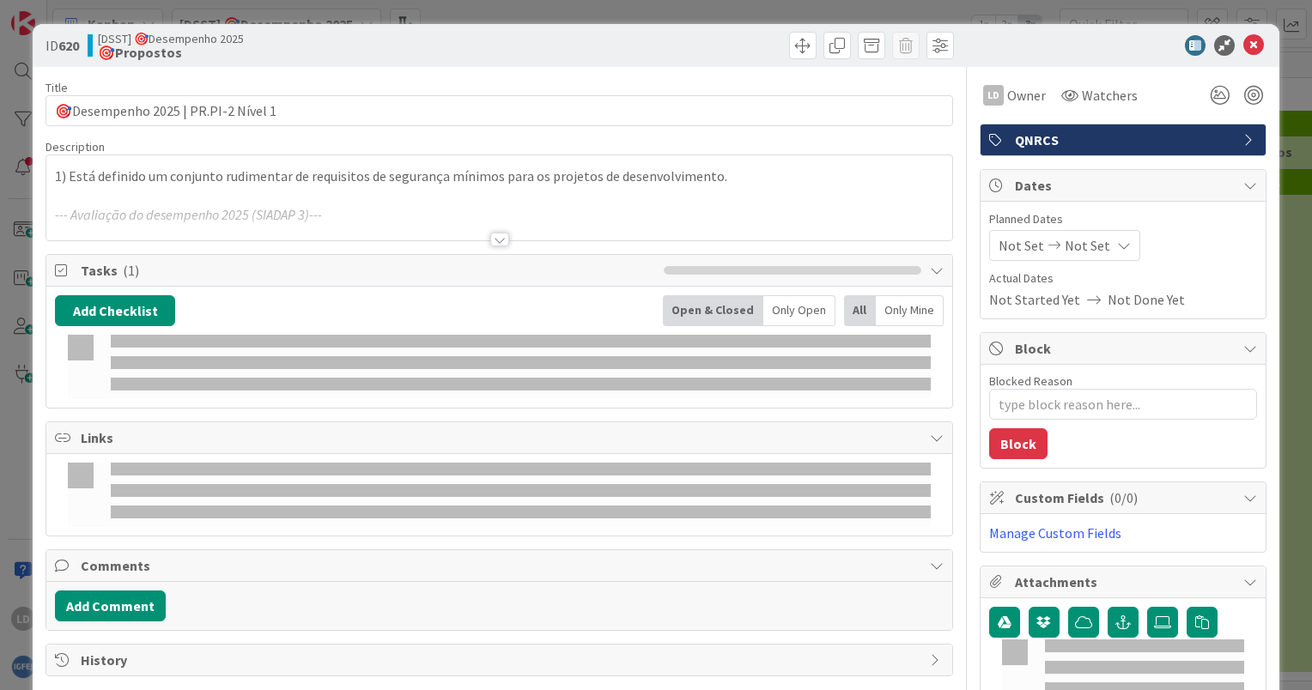
type textarea "x"
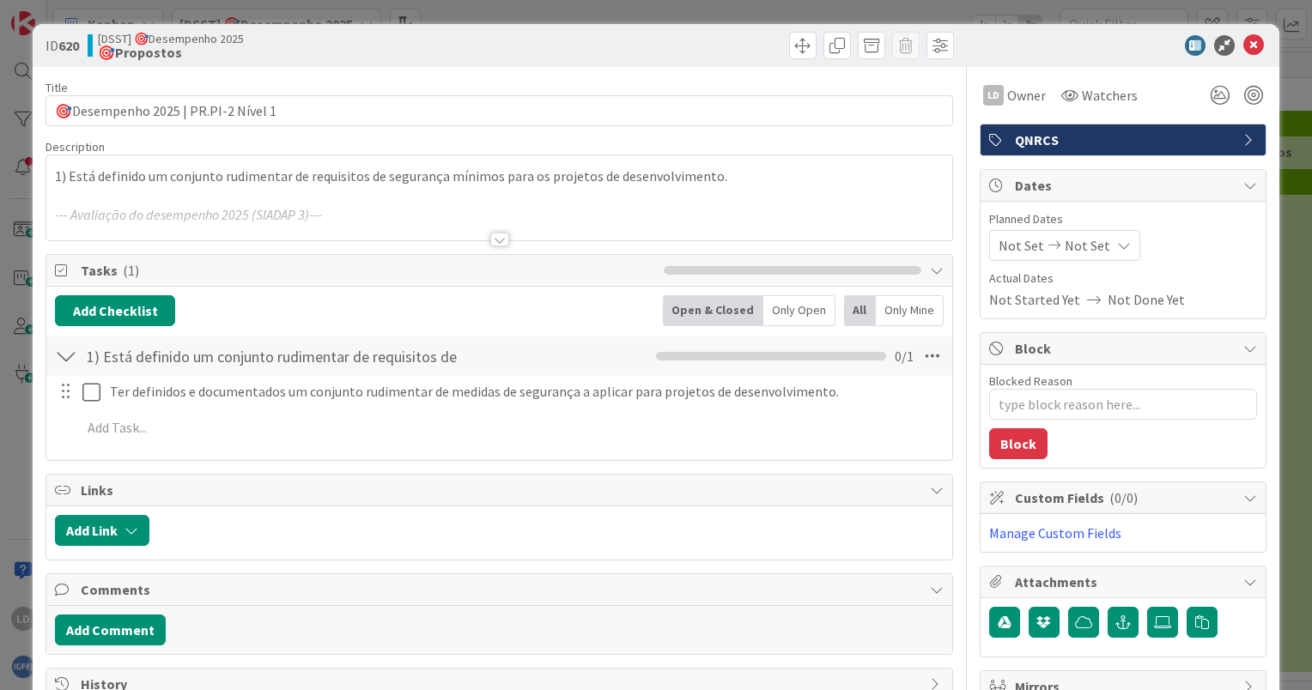
click at [490, 245] on div at bounding box center [499, 240] width 19 height 14
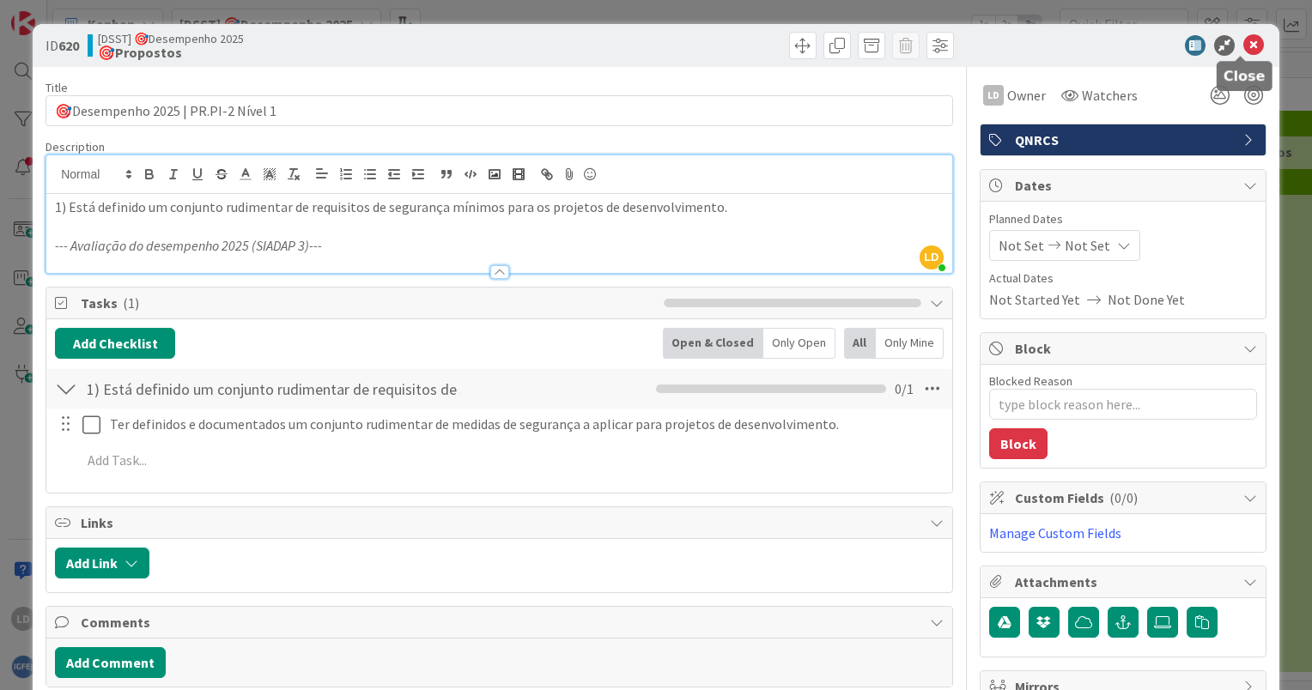
click at [1243, 41] on icon at bounding box center [1253, 45] width 21 height 21
